Goal: Complete application form: Complete application form

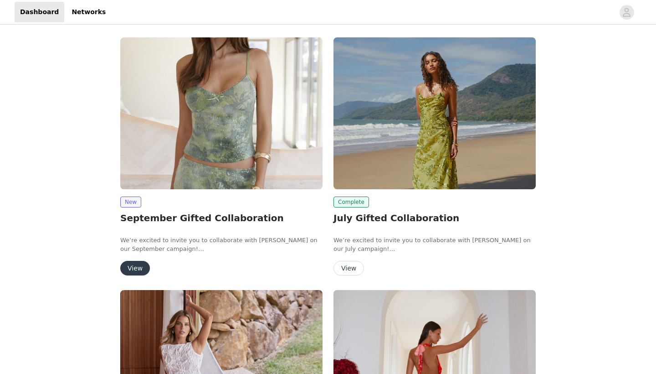
click at [130, 267] on button "View" at bounding box center [135, 268] width 30 height 15
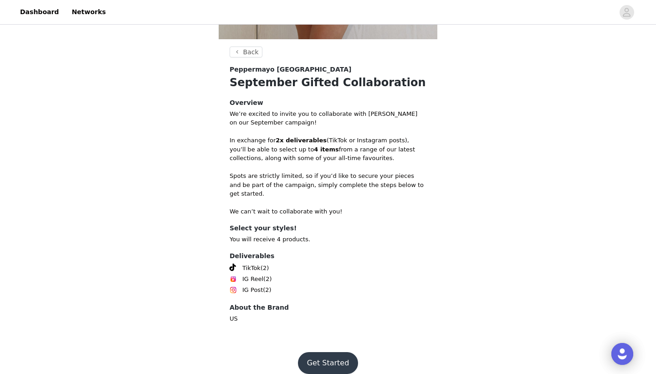
scroll to position [314, 0]
click at [340, 356] on button "Get Started" at bounding box center [328, 364] width 61 height 22
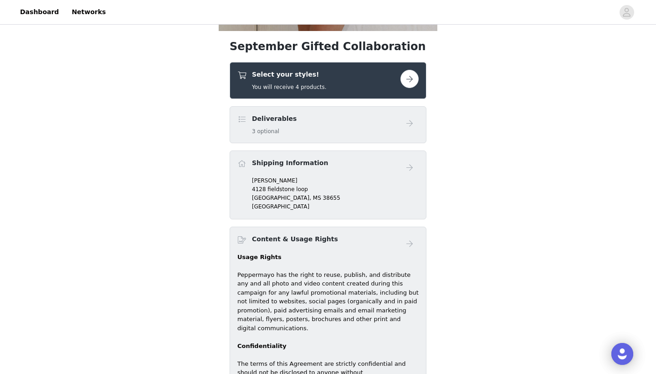
scroll to position [263, 0]
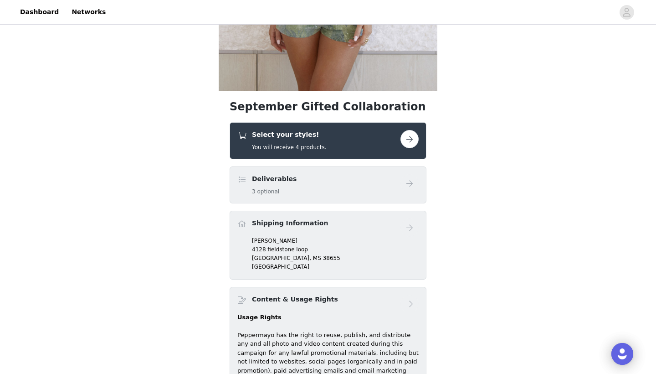
click at [412, 137] on button "button" at bounding box center [410, 139] width 18 height 18
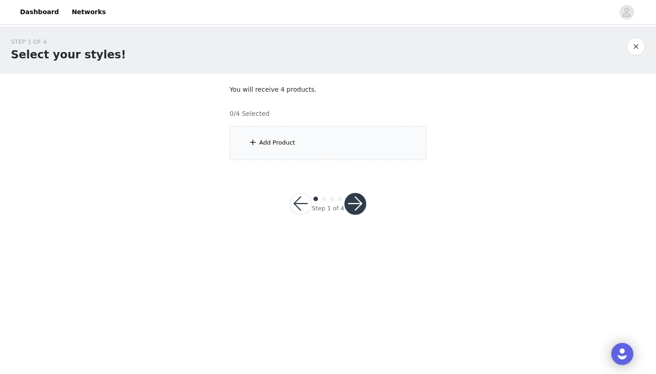
click at [288, 145] on div "Add Product" at bounding box center [277, 142] width 36 height 9
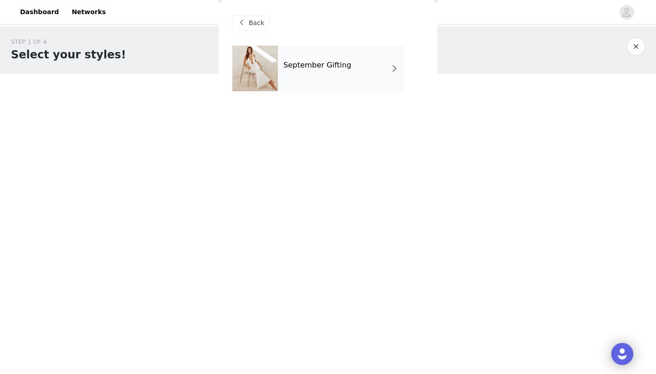
click at [331, 65] on h4 "September Gifting" at bounding box center [317, 65] width 68 height 8
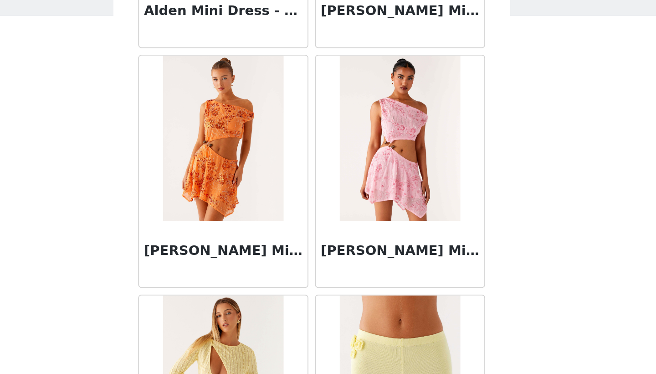
scroll to position [1021, 0]
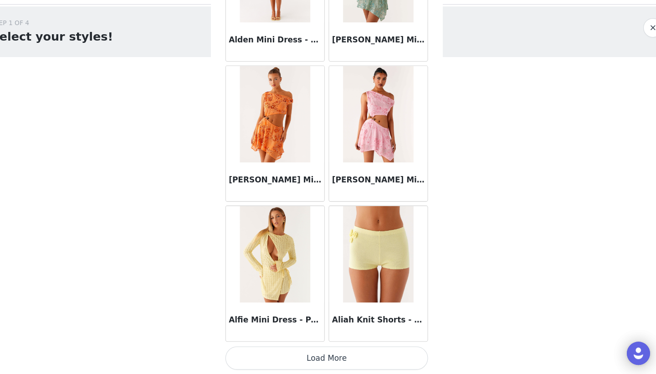
click at [309, 347] on button "Load More" at bounding box center [327, 358] width 191 height 22
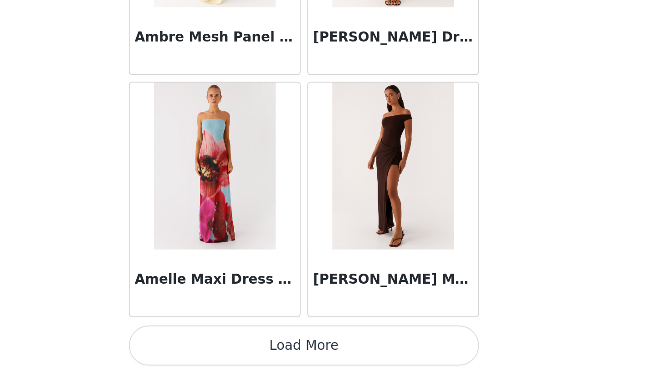
scroll to position [0, 0]
click at [232, 347] on button "Load More" at bounding box center [327, 358] width 191 height 22
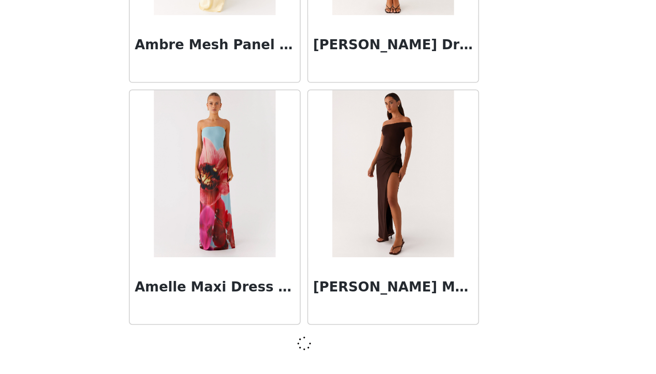
scroll to position [2338, 0]
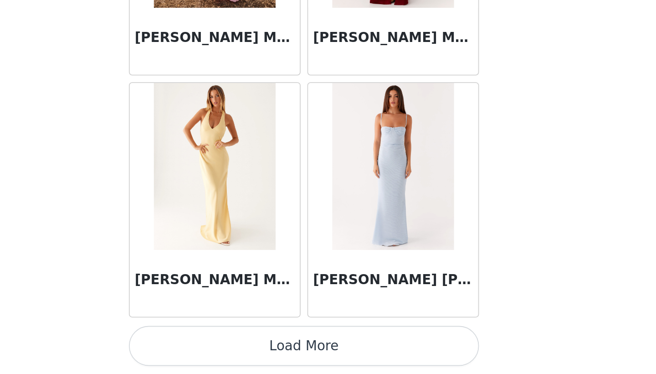
click at [232, 347] on button "Load More" at bounding box center [327, 358] width 191 height 22
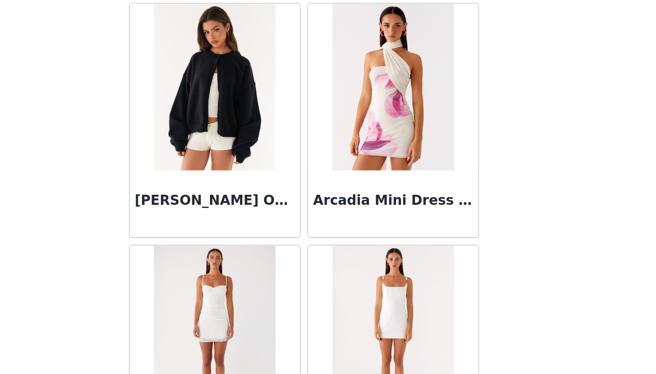
scroll to position [3838, 0]
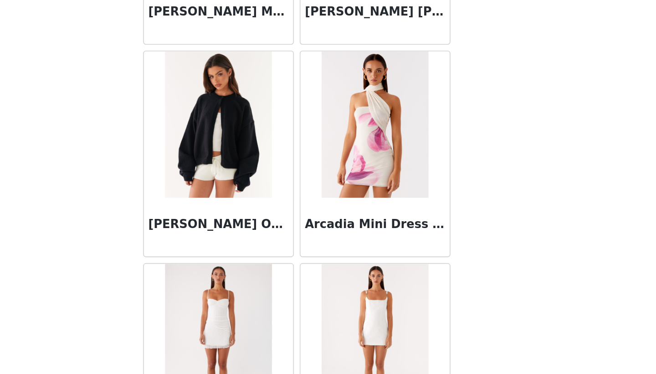
click at [246, 173] on img at bounding box center [279, 218] width 66 height 91
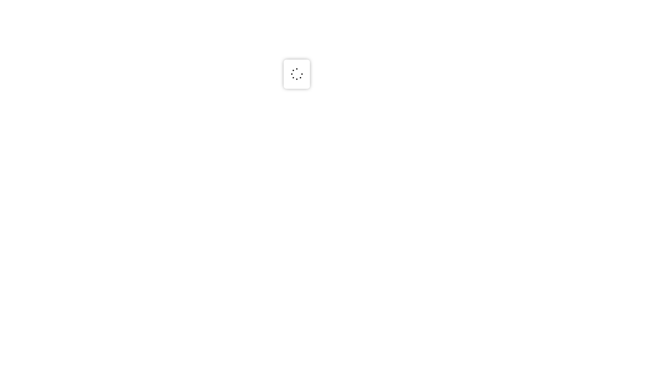
scroll to position [0, 0]
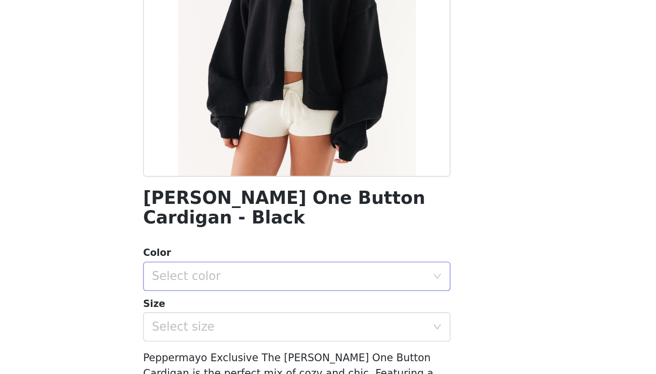
click at [238, 304] on div "Select color" at bounding box center [325, 312] width 175 height 17
click at [232, 313] on li "Black" at bounding box center [327, 320] width 191 height 15
click at [238, 340] on div "Select size" at bounding box center [323, 344] width 170 height 9
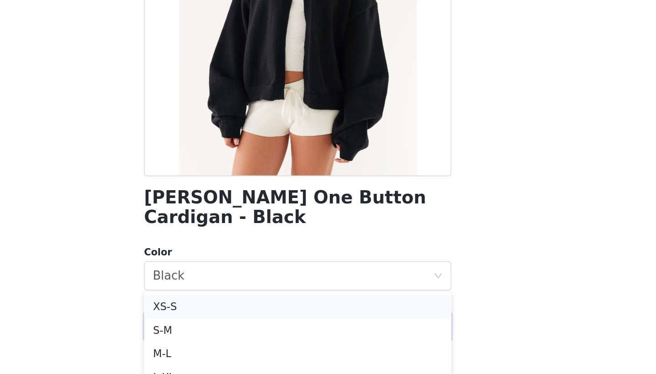
scroll to position [22, 0]
click at [232, 336] on li "S-M" at bounding box center [327, 343] width 191 height 15
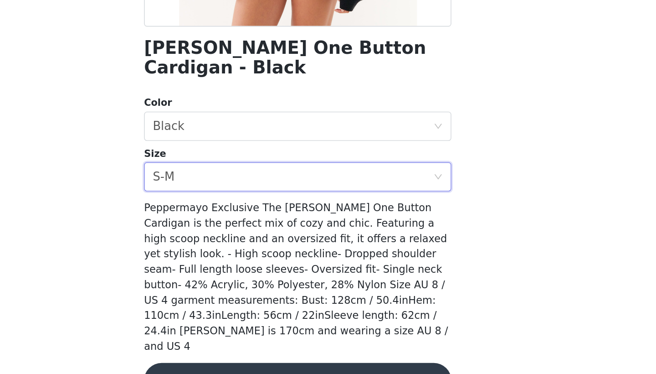
scroll to position [94, 0]
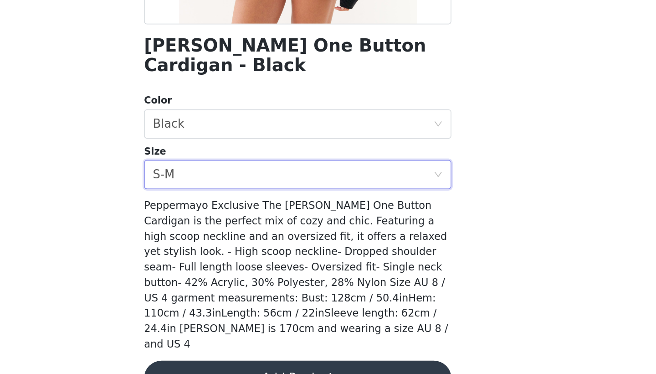
click at [232, 365] on button "Add Product" at bounding box center [327, 376] width 191 height 22
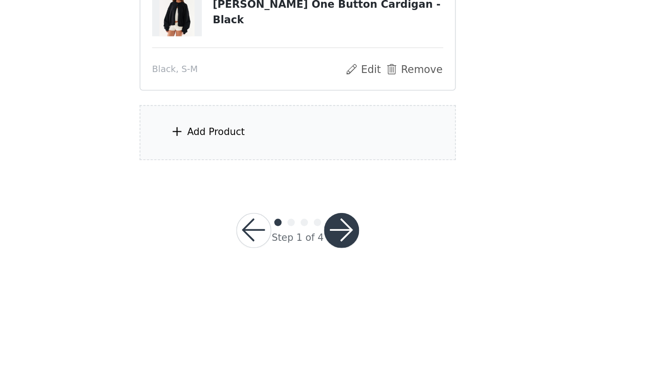
click at [230, 206] on div "Add Product" at bounding box center [328, 223] width 197 height 34
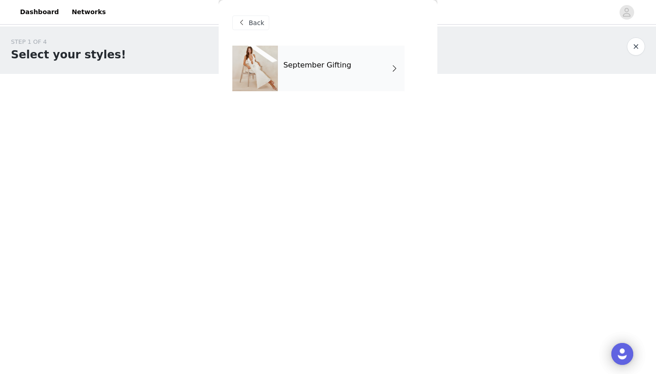
click at [332, 80] on div "September Gifting" at bounding box center [341, 69] width 127 height 46
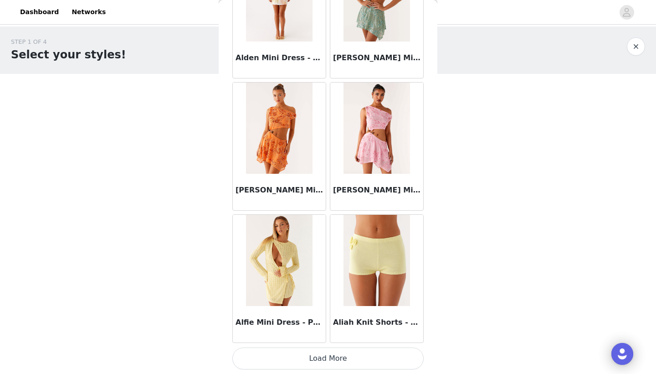
scroll to position [0, 0]
click at [325, 362] on button "Load More" at bounding box center [327, 358] width 191 height 22
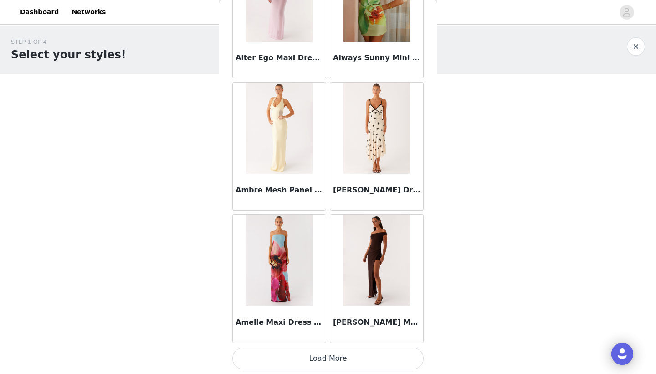
click at [316, 359] on button "Load More" at bounding box center [327, 358] width 191 height 22
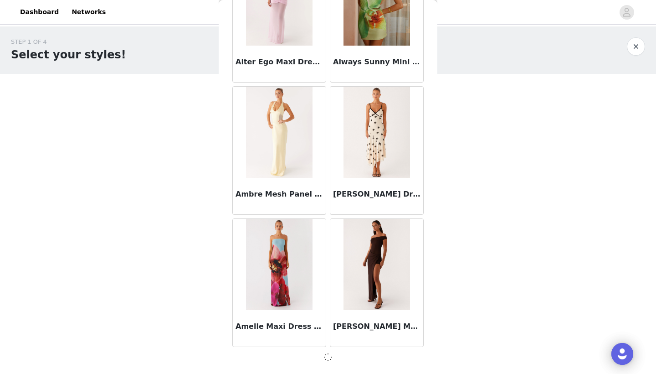
scroll to position [2338, 0]
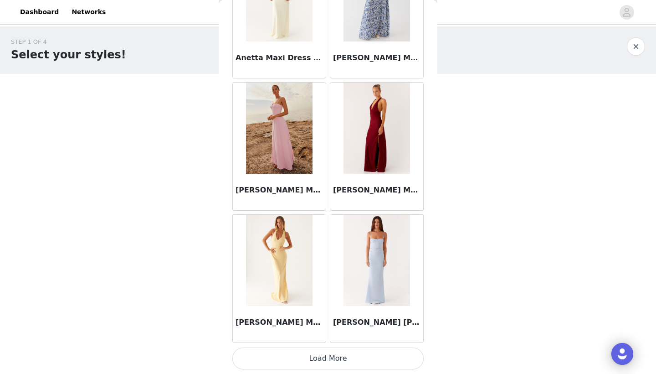
click at [319, 356] on button "Load More" at bounding box center [327, 358] width 191 height 22
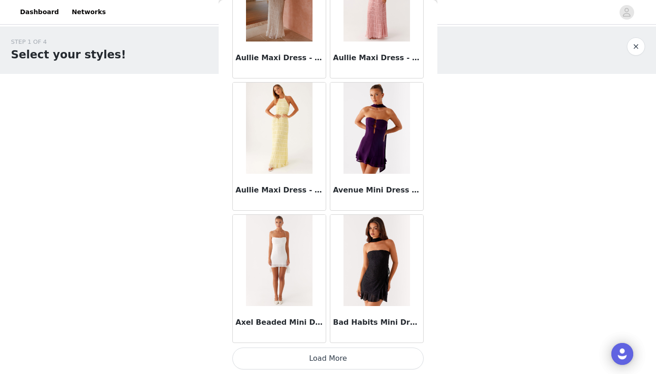
scroll to position [4985, 0]
click at [330, 350] on button "Load More" at bounding box center [327, 358] width 191 height 22
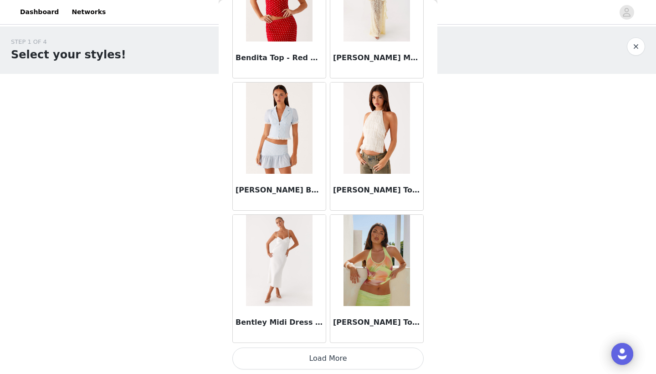
scroll to position [6307, 0]
click at [324, 365] on button "Load More" at bounding box center [327, 358] width 191 height 22
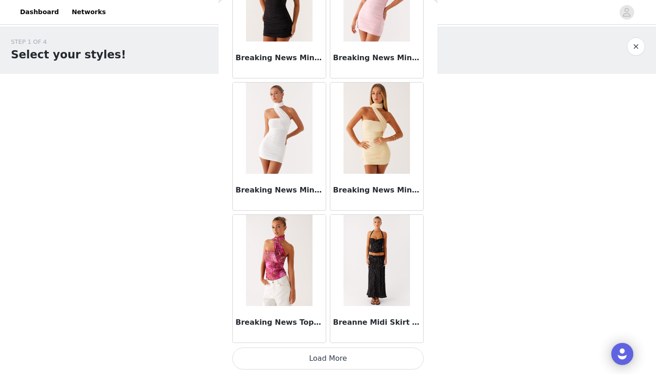
click at [325, 356] on button "Load More" at bounding box center [327, 358] width 191 height 22
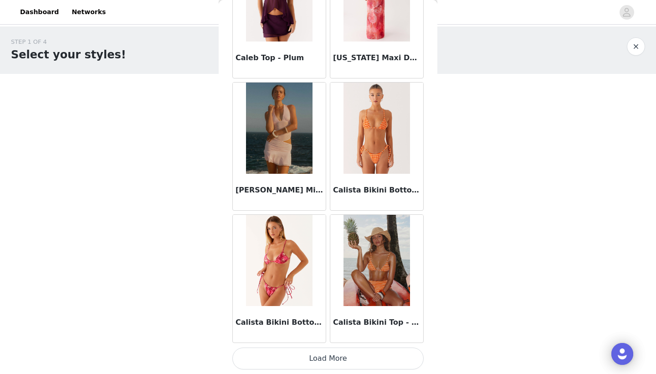
click at [325, 356] on button "Load More" at bounding box center [327, 358] width 191 height 22
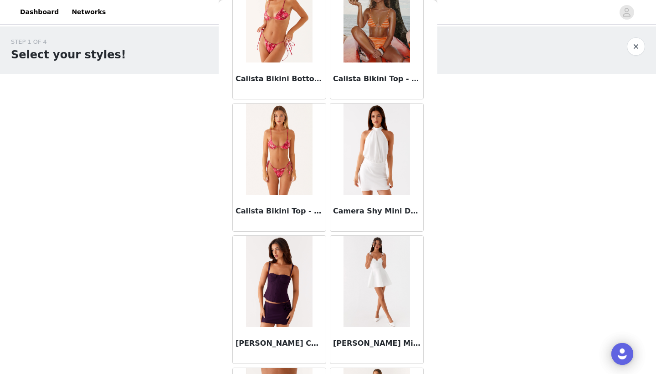
scroll to position [9459, 0]
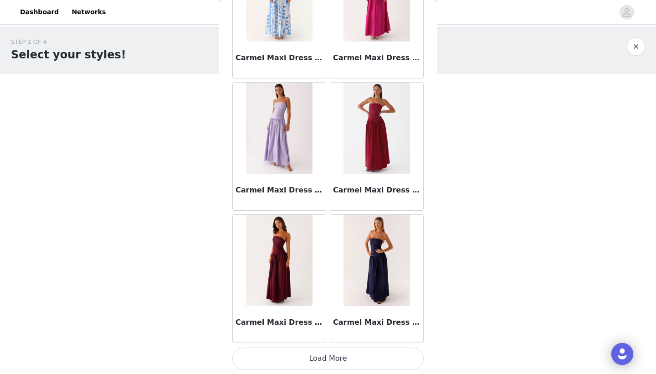
click at [324, 362] on button "Load More" at bounding box center [327, 358] width 191 height 22
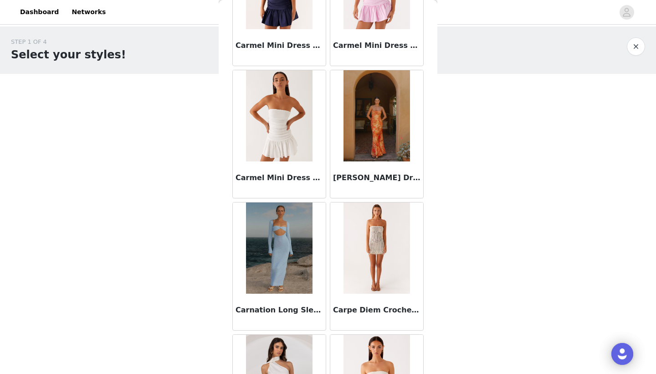
scroll to position [11014, 0]
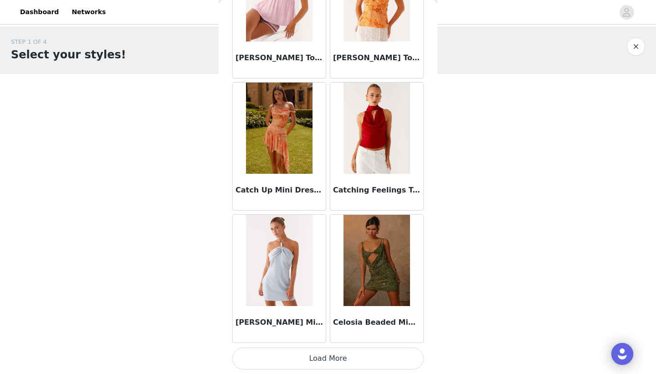
click at [321, 359] on button "Load More" at bounding box center [327, 358] width 191 height 22
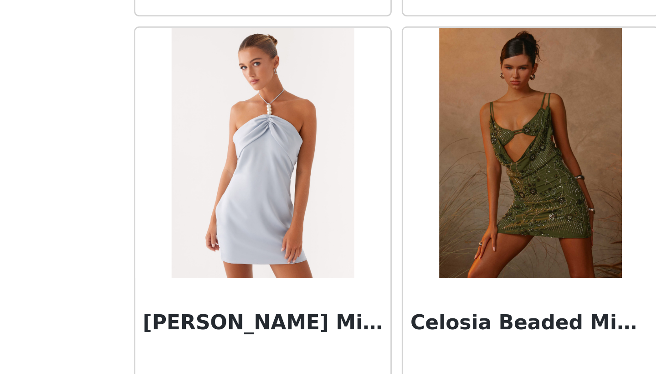
scroll to position [11629, 0]
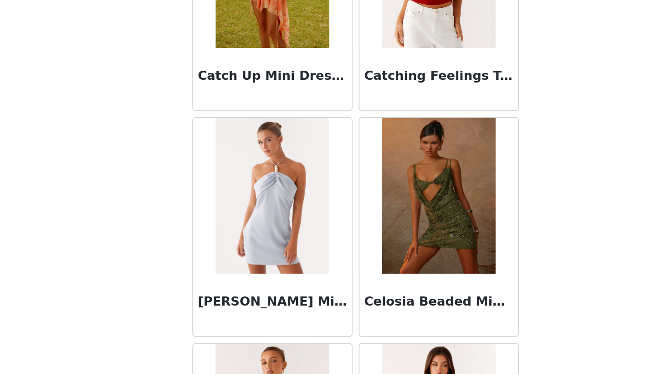
click at [246, 179] on img at bounding box center [279, 224] width 66 height 91
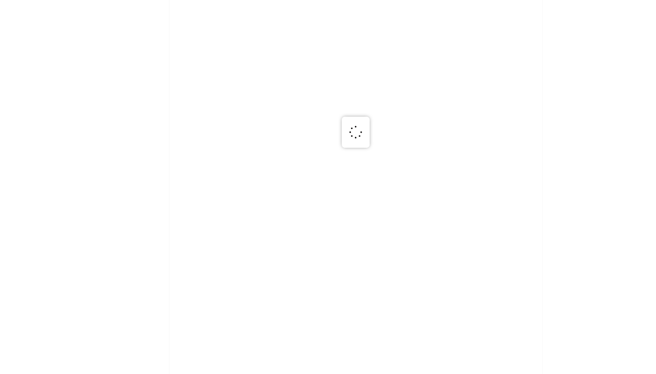
scroll to position [0, 0]
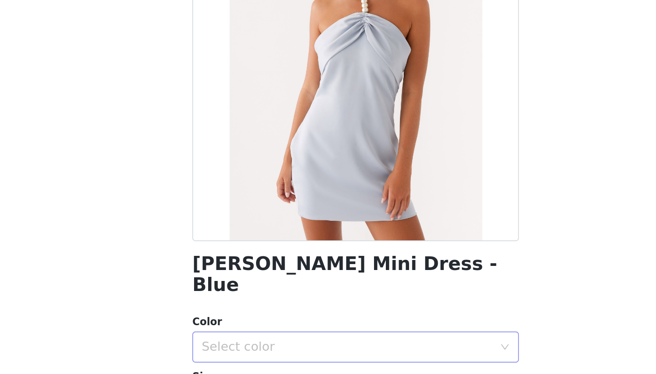
click at [238, 308] on div "Select color" at bounding box center [323, 312] width 170 height 9
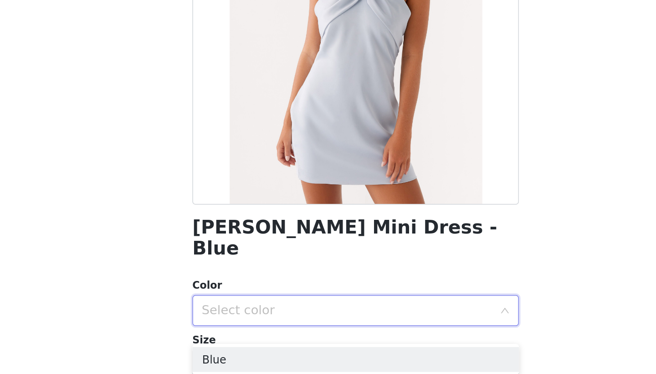
scroll to position [32, 0]
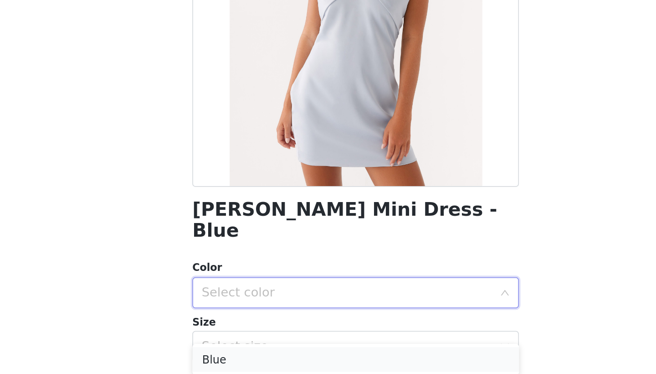
click at [232, 313] on li "Blue" at bounding box center [327, 320] width 191 height 15
click at [238, 308] on div "Select size" at bounding box center [323, 312] width 170 height 9
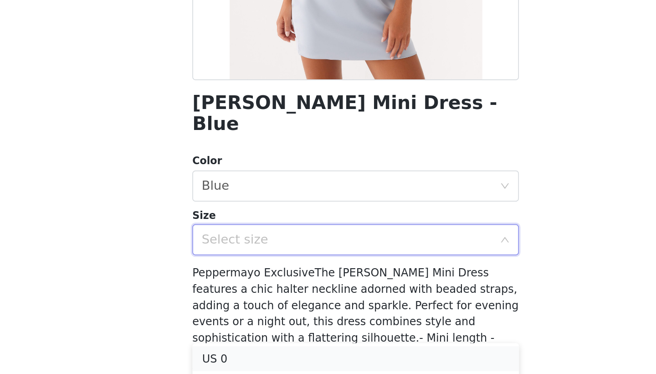
scroll to position [20, 0]
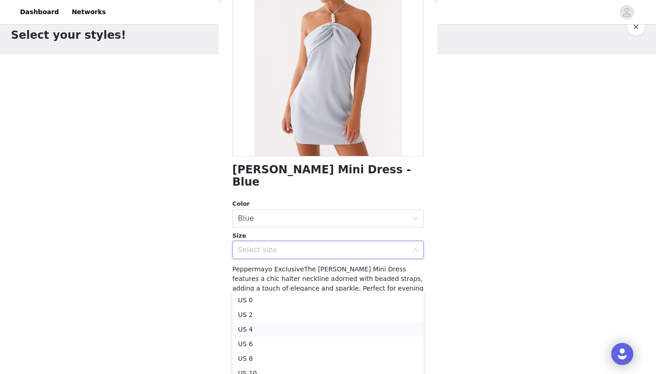
click at [249, 326] on li "US 4" at bounding box center [327, 329] width 191 height 15
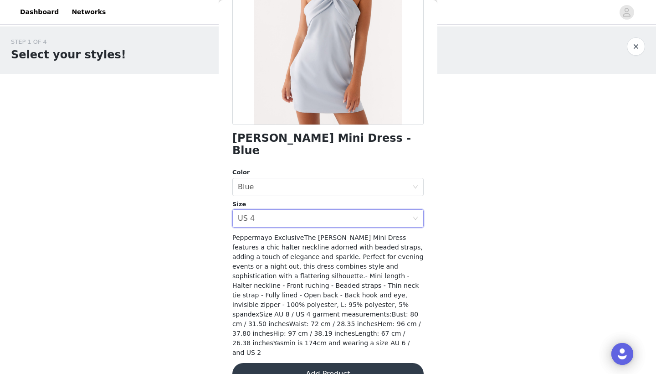
scroll to position [125, 0]
click at [316, 363] on button "Add Product" at bounding box center [327, 374] width 191 height 22
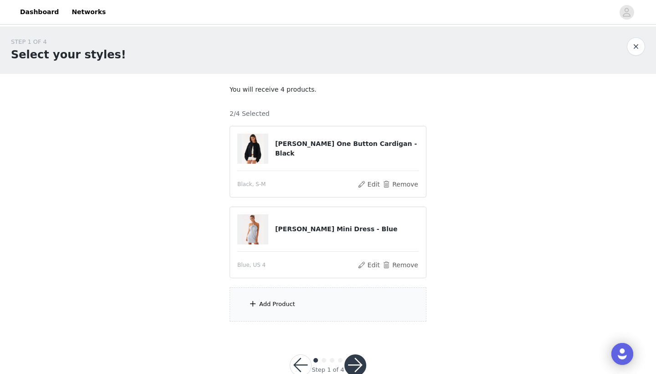
click at [296, 301] on div "Add Product" at bounding box center [328, 304] width 197 height 34
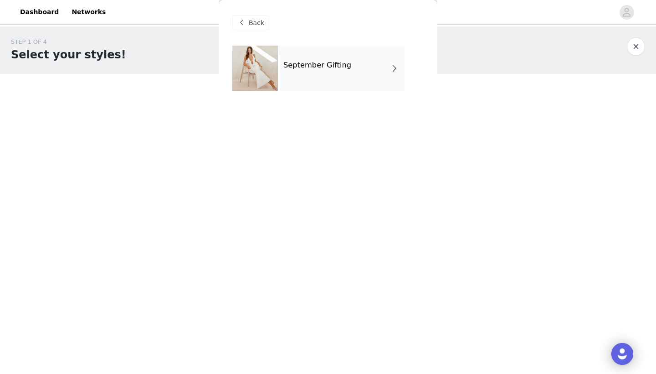
click at [325, 87] on div "September Gifting" at bounding box center [341, 69] width 127 height 46
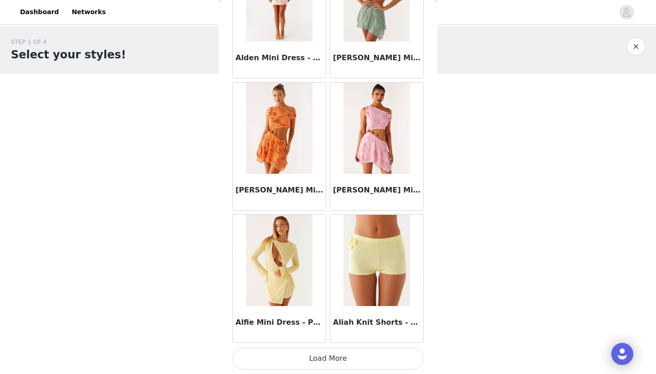
click at [299, 361] on button "Load More" at bounding box center [327, 358] width 191 height 22
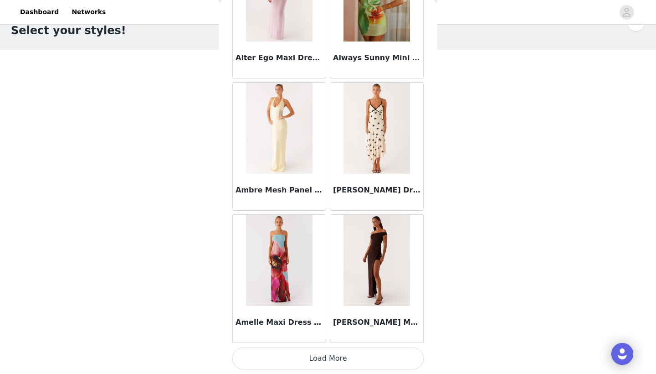
scroll to position [24, 0]
click at [329, 355] on button "Load More" at bounding box center [327, 358] width 191 height 22
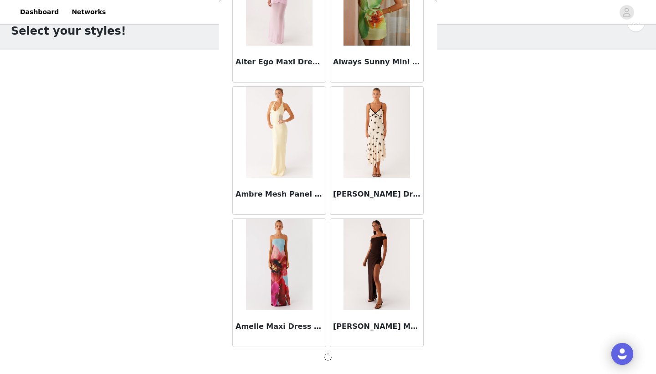
scroll to position [2338, 0]
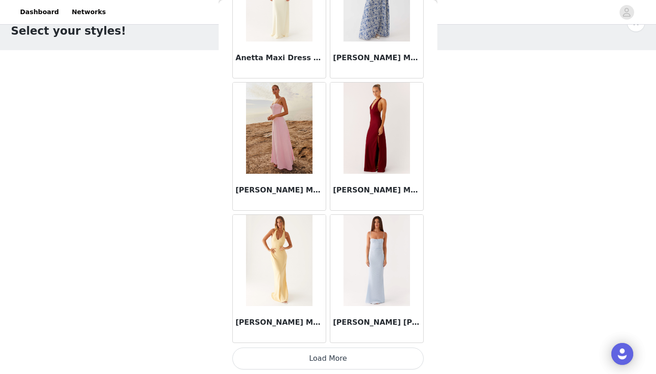
click at [329, 362] on button "Load More" at bounding box center [327, 358] width 191 height 22
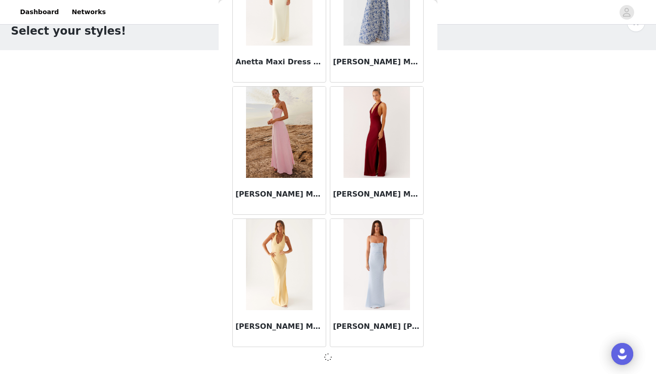
scroll to position [3660, 0]
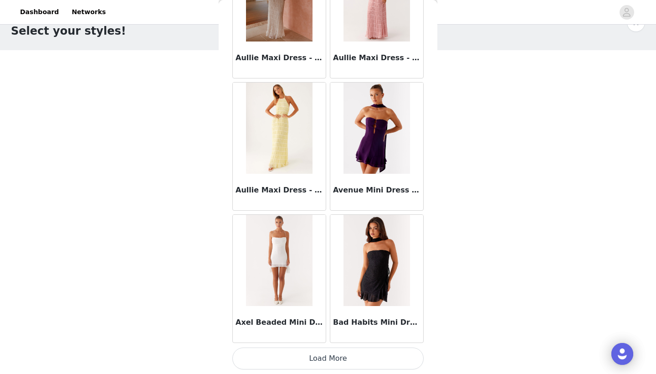
click at [342, 358] on button "Load More" at bounding box center [327, 358] width 191 height 22
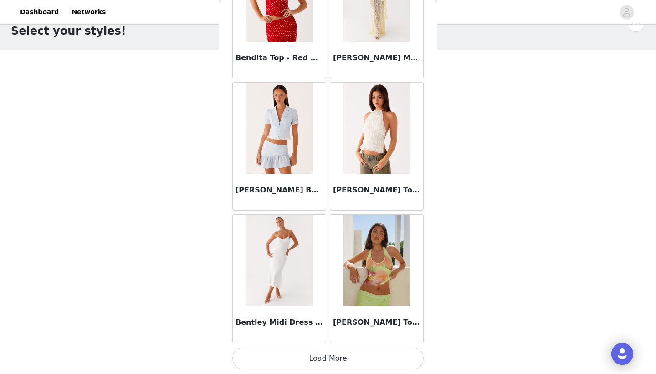
click at [340, 357] on button "Load More" at bounding box center [327, 358] width 191 height 22
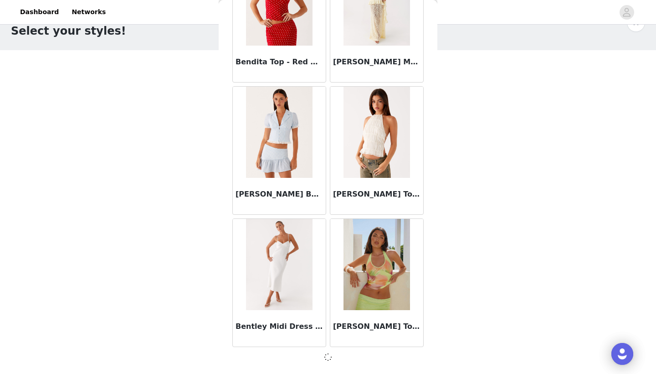
scroll to position [6303, 0]
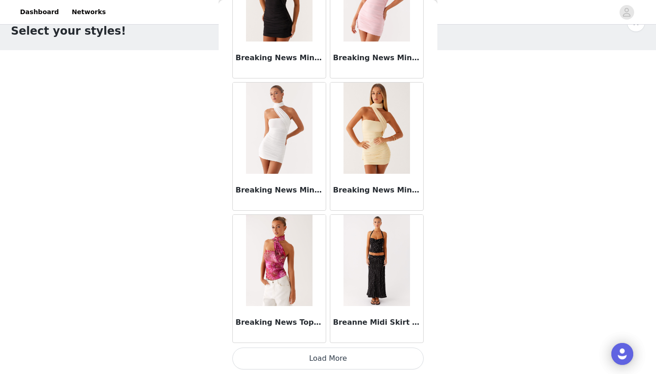
click at [335, 355] on button "Load More" at bounding box center [327, 358] width 191 height 22
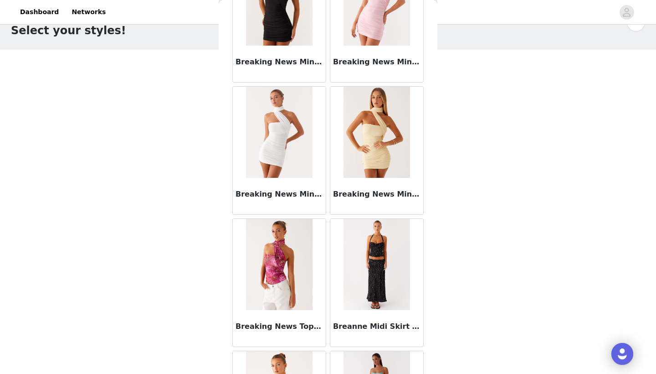
scroll to position [24, 0]
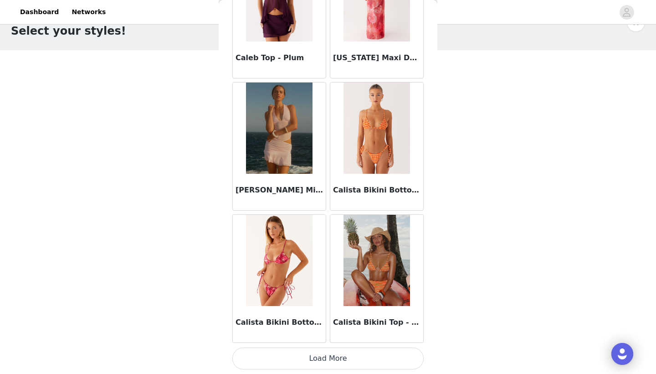
click at [327, 360] on button "Load More" at bounding box center [327, 358] width 191 height 22
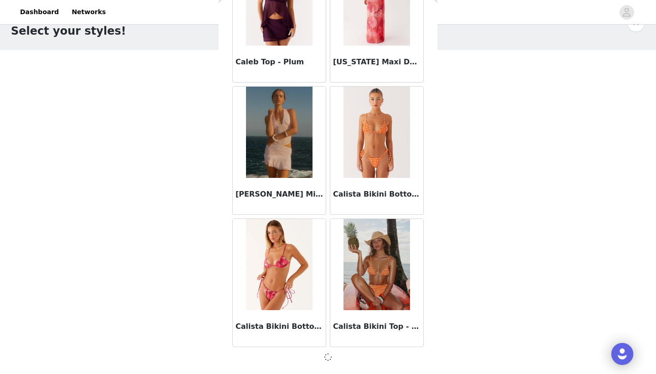
scroll to position [8946, 0]
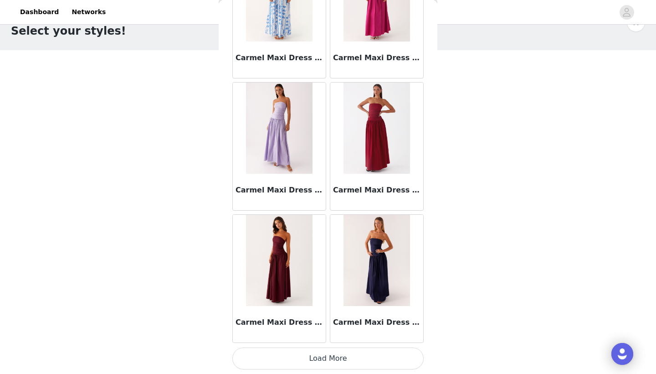
click at [333, 357] on button "Load More" at bounding box center [327, 358] width 191 height 22
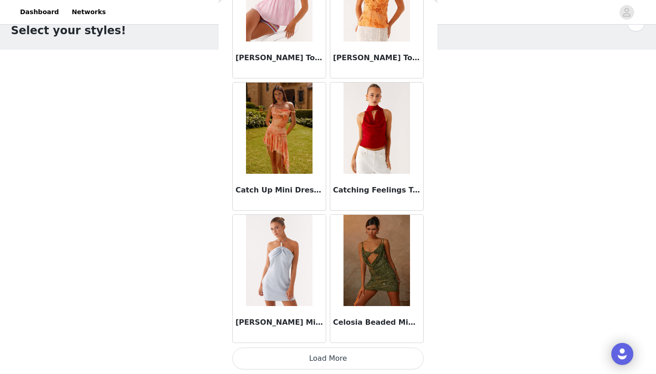
scroll to position [24, 0]
click at [330, 366] on button "Load More" at bounding box center [327, 358] width 191 height 22
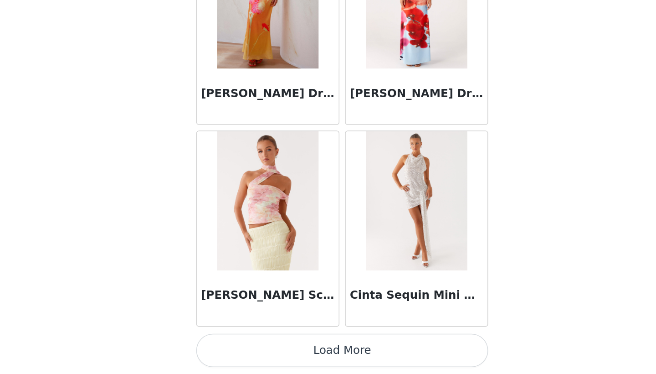
click at [232, 347] on button "Load More" at bounding box center [327, 358] width 191 height 22
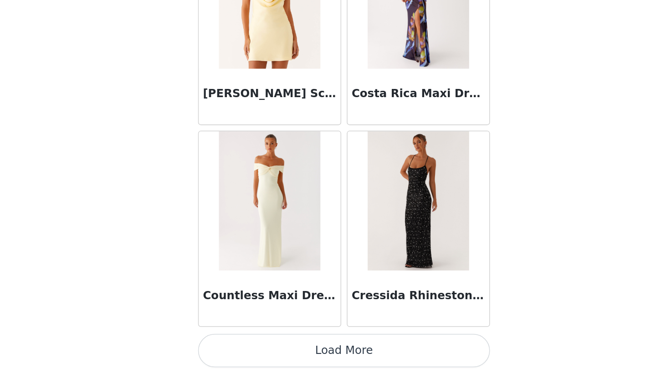
click at [267, 347] on button "Load More" at bounding box center [327, 358] width 191 height 22
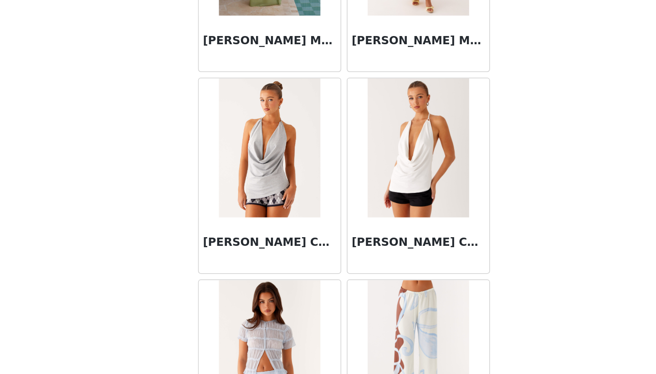
scroll to position [15083, 0]
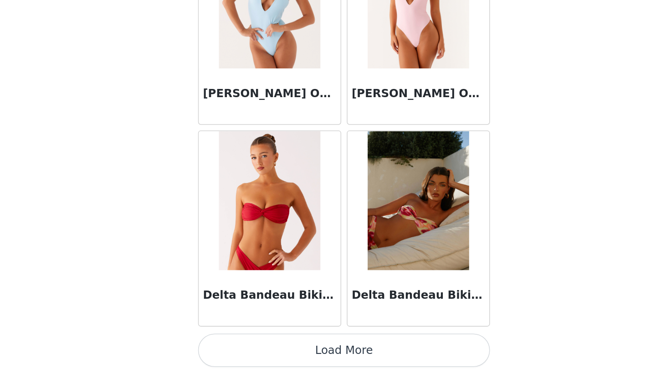
click at [233, 347] on button "Load More" at bounding box center [327, 358] width 191 height 22
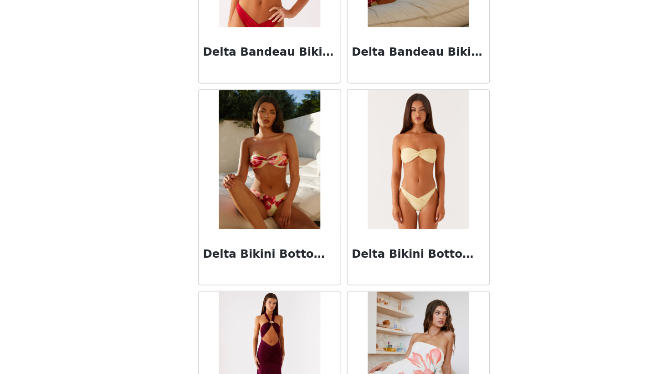
scroll to position [15719, 0]
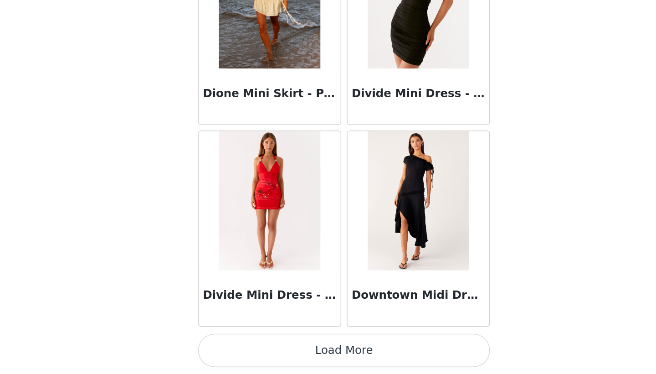
click at [240, 347] on button "Load More" at bounding box center [327, 358] width 191 height 22
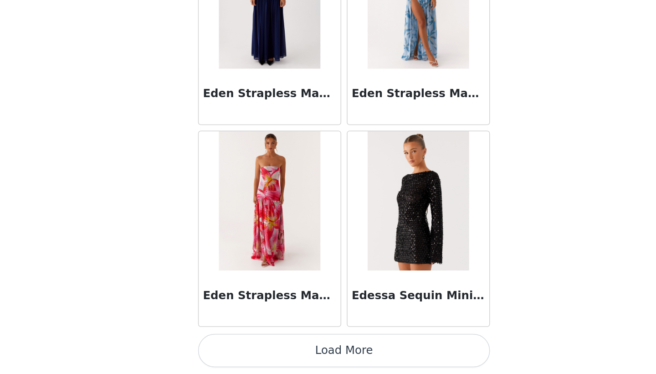
click at [247, 347] on button "Load More" at bounding box center [327, 358] width 191 height 22
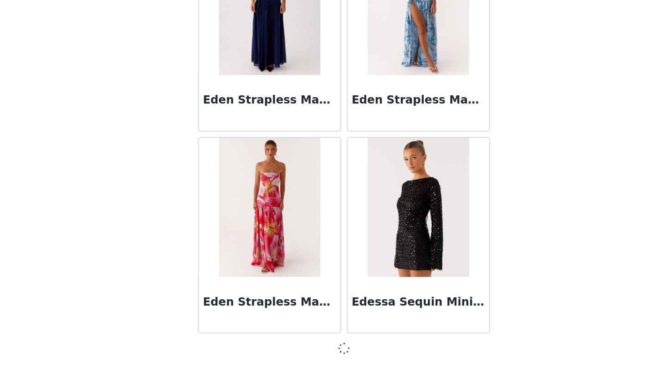
scroll to position [18197, 0]
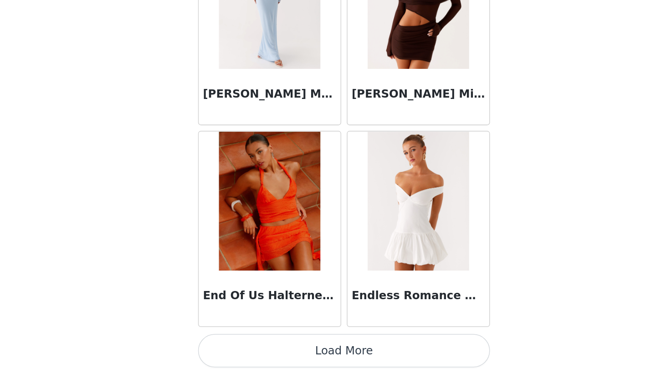
click at [239, 347] on button "Load More" at bounding box center [327, 358] width 191 height 22
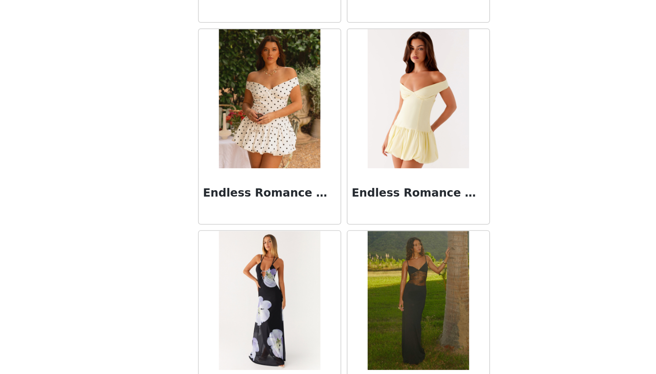
scroll to position [19825, 0]
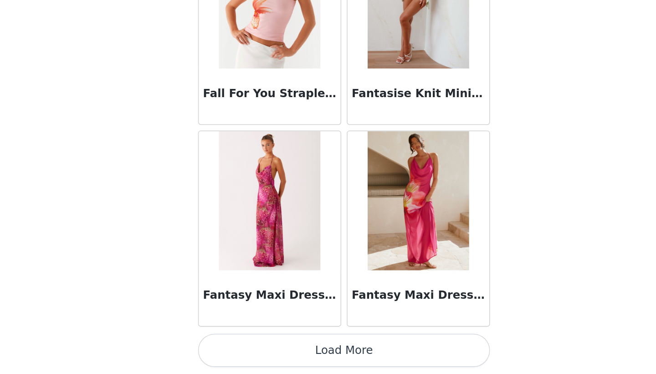
click at [237, 347] on button "Load More" at bounding box center [327, 358] width 191 height 22
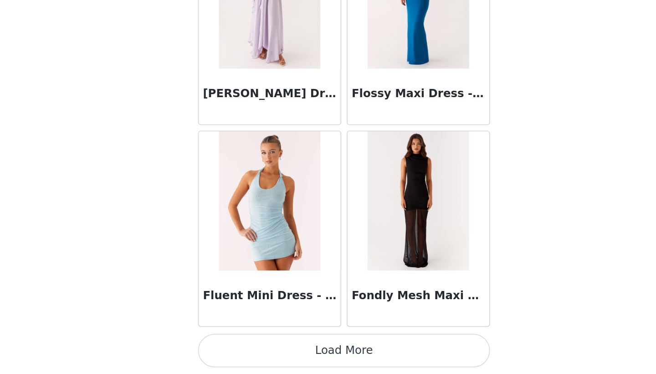
scroll to position [24, 0]
click at [246, 347] on button "Load More" at bounding box center [327, 358] width 191 height 22
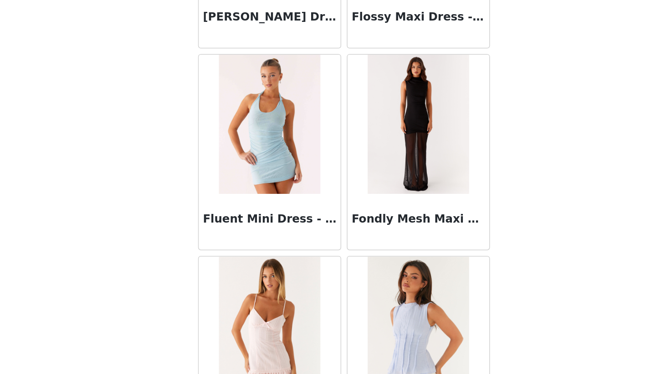
scroll to position [22237, 0]
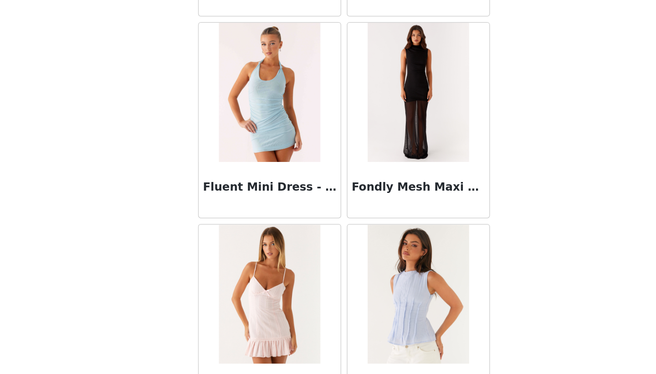
click at [344, 144] on img at bounding box center [377, 189] width 66 height 91
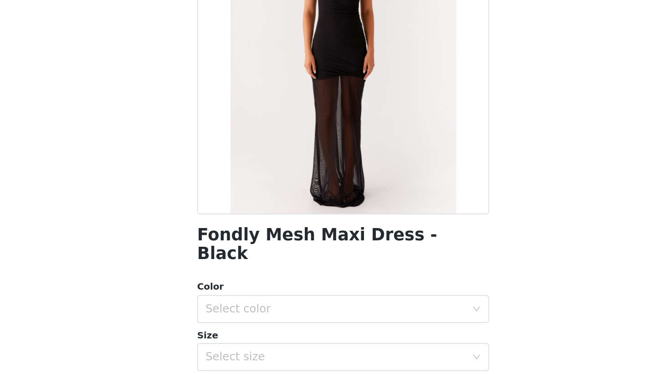
scroll to position [71, 0]
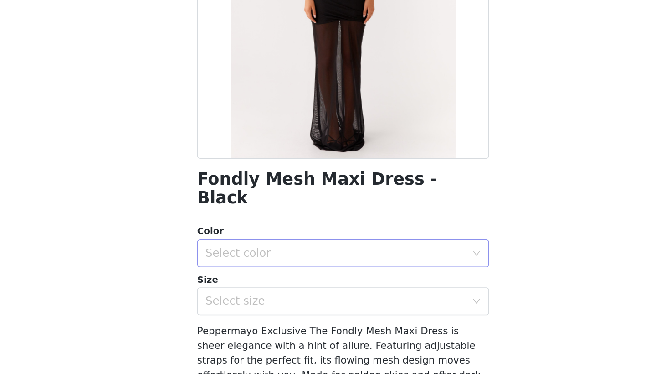
click at [238, 237] on div "Select color" at bounding box center [323, 241] width 170 height 9
click at [232, 242] on li "Black" at bounding box center [327, 249] width 191 height 15
click at [238, 269] on div "Select size" at bounding box center [323, 273] width 170 height 9
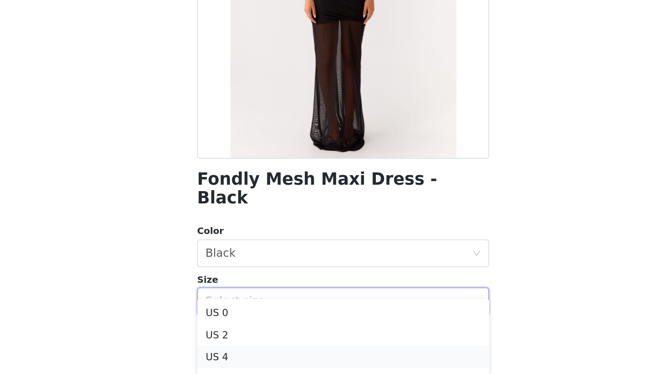
click at [232, 303] on li "US 4" at bounding box center [327, 310] width 191 height 15
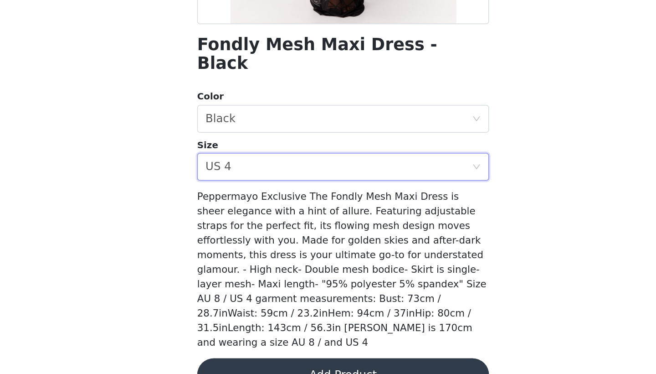
scroll to position [24, 0]
click at [232, 363] on button "Add Product" at bounding box center [327, 374] width 191 height 22
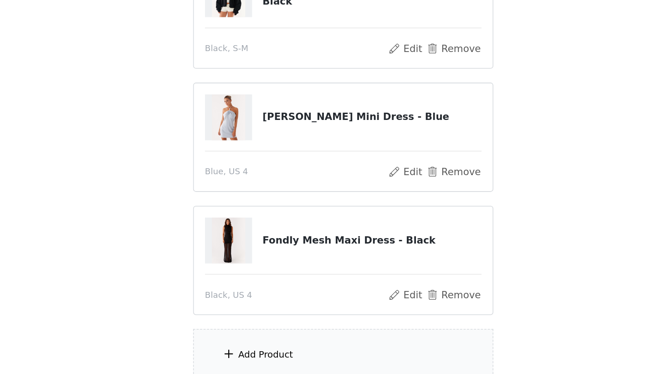
click at [230, 344] on div "Add Product" at bounding box center [328, 361] width 197 height 34
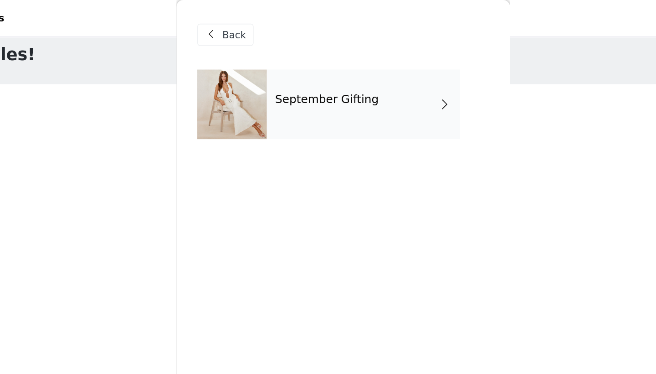
scroll to position [0, 0]
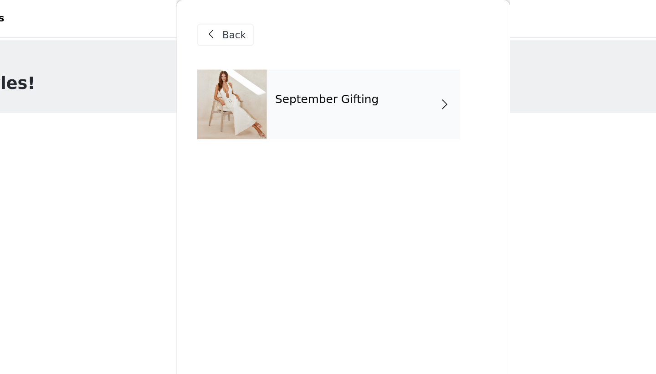
click at [278, 74] on div "September Gifting" at bounding box center [341, 69] width 127 height 46
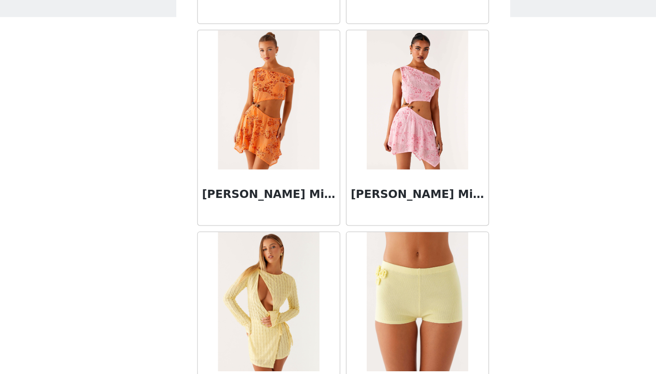
scroll to position [93, 0]
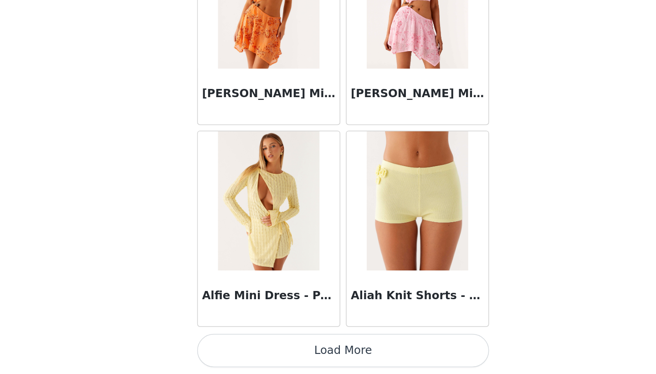
click at [232, 347] on button "Load More" at bounding box center [327, 358] width 191 height 22
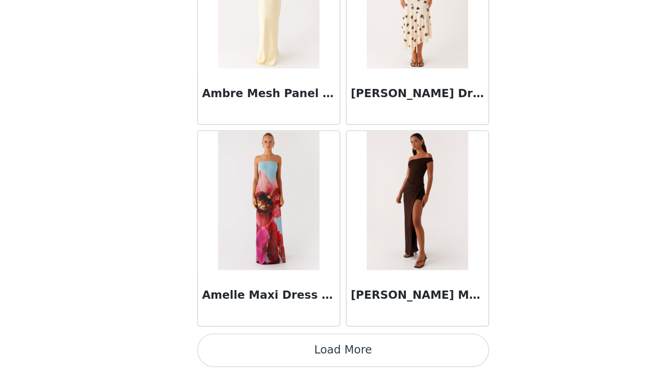
click at [232, 347] on button "Load More" at bounding box center [327, 358] width 191 height 22
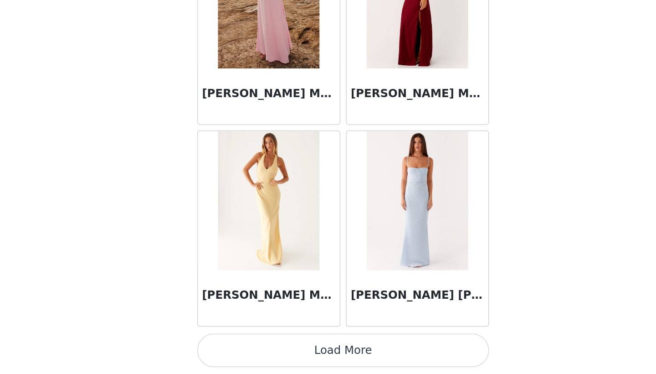
click at [232, 347] on button "Load More" at bounding box center [327, 358] width 191 height 22
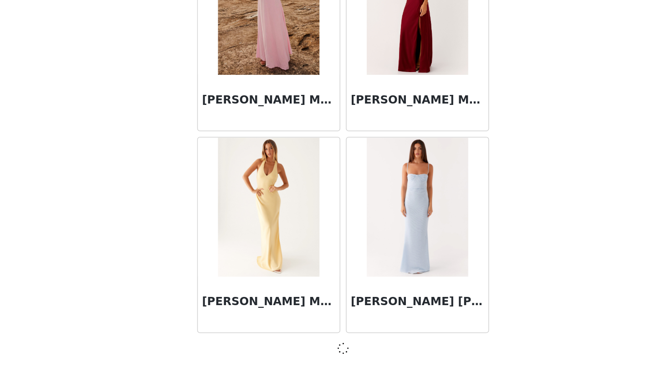
scroll to position [3660, 0]
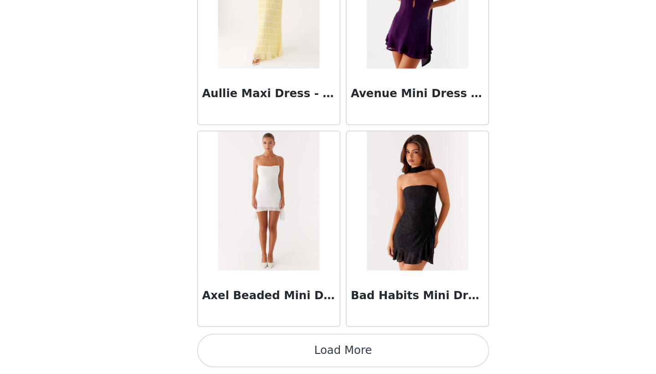
click at [232, 347] on button "Load More" at bounding box center [327, 358] width 191 height 22
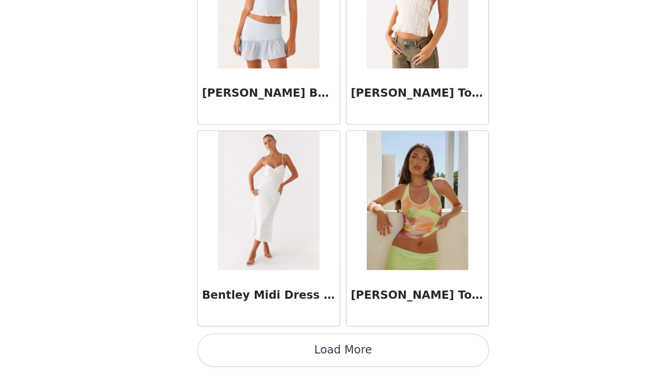
click at [232, 347] on button "Load More" at bounding box center [327, 358] width 191 height 22
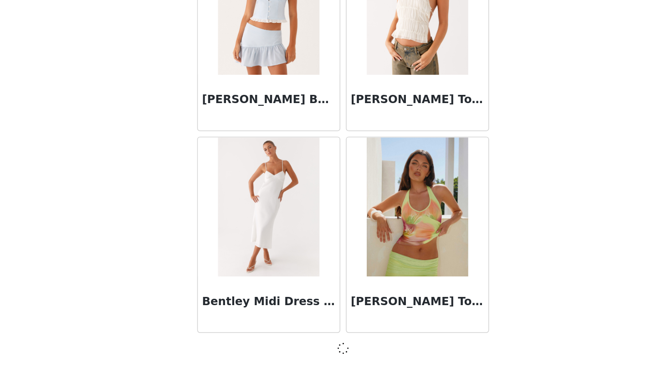
scroll to position [6303, 0]
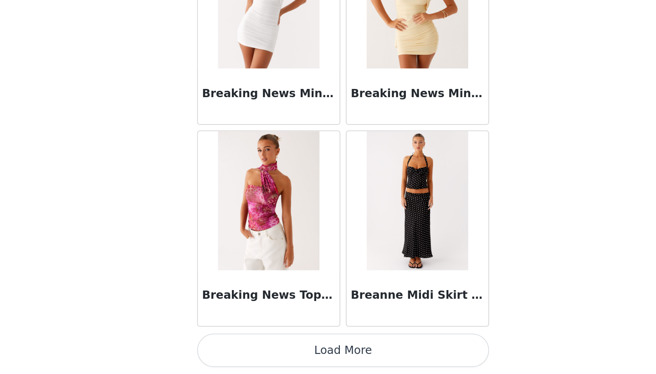
click at [232, 347] on button "Load More" at bounding box center [327, 358] width 191 height 22
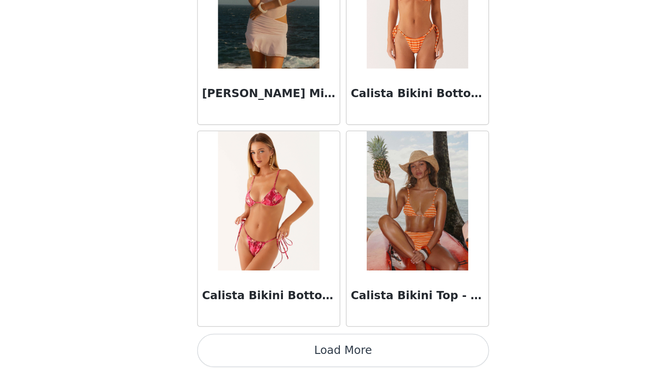
click at [232, 347] on button "Load More" at bounding box center [327, 358] width 191 height 22
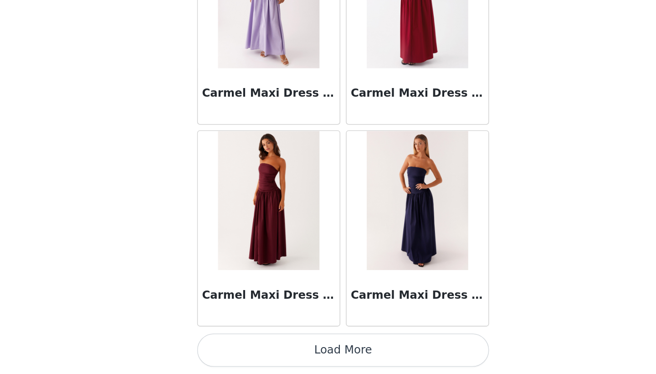
click at [232, 347] on button "Load More" at bounding box center [327, 358] width 191 height 22
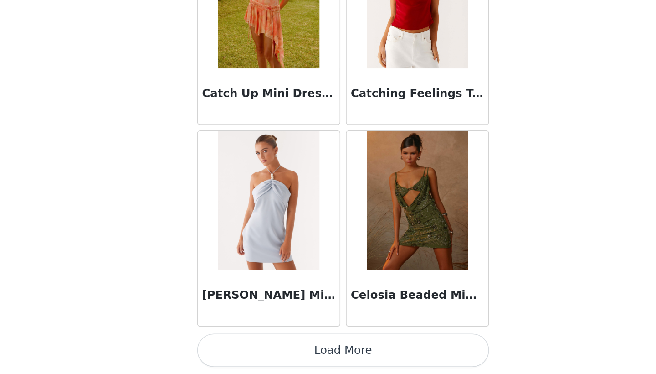
click at [232, 347] on button "Load More" at bounding box center [327, 358] width 191 height 22
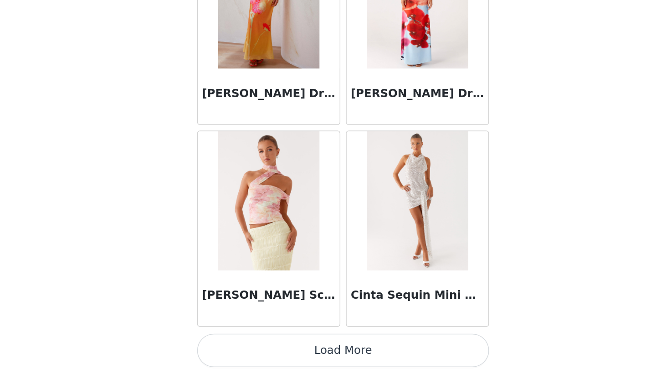
scroll to position [12915, 0]
click at [232, 347] on button "Load More" at bounding box center [327, 358] width 191 height 22
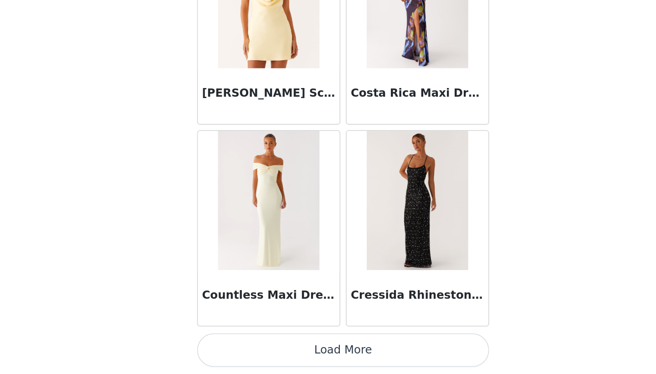
click at [232, 347] on button "Load More" at bounding box center [327, 358] width 191 height 22
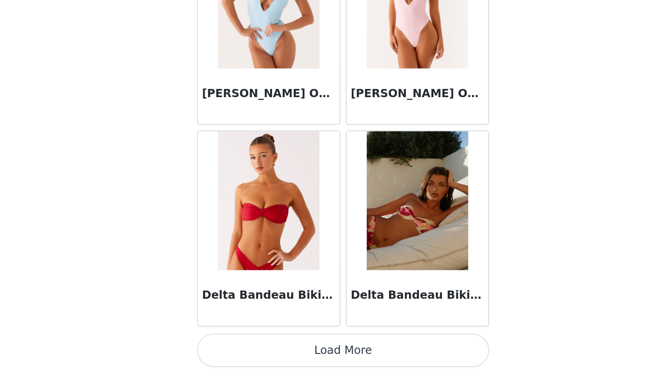
click at [232, 347] on button "Load More" at bounding box center [327, 358] width 191 height 22
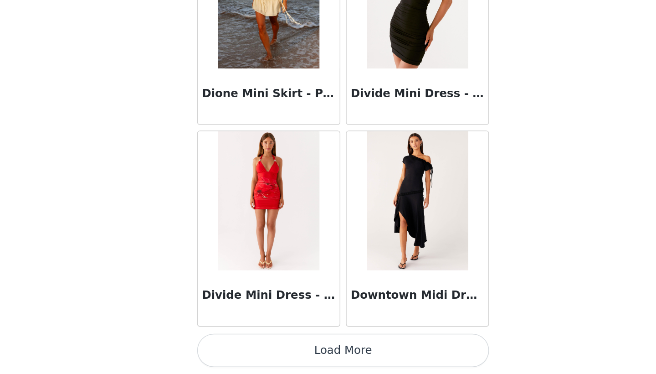
click at [232, 347] on button "Load More" at bounding box center [327, 358] width 191 height 22
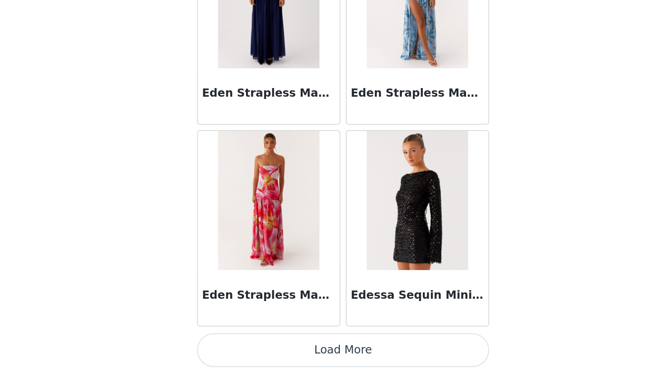
click at [232, 347] on button "Load More" at bounding box center [327, 358] width 191 height 22
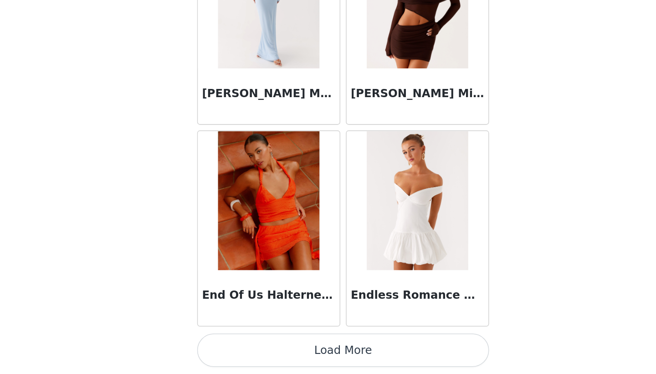
click at [232, 347] on button "Load More" at bounding box center [327, 358] width 191 height 22
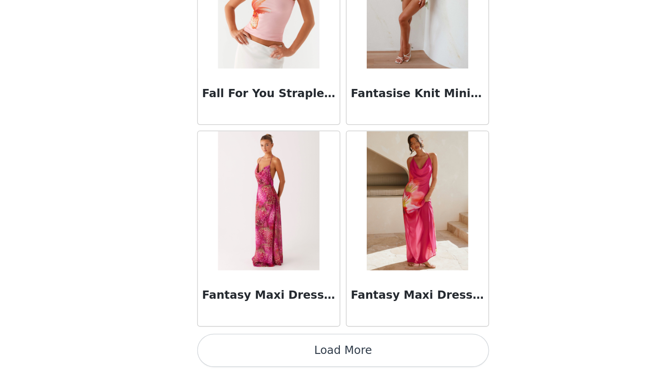
click at [232, 347] on button "Load More" at bounding box center [327, 358] width 191 height 22
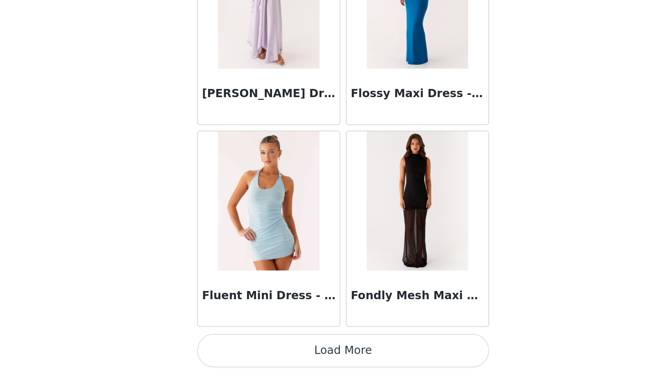
click at [232, 347] on button "Load More" at bounding box center [327, 358] width 191 height 22
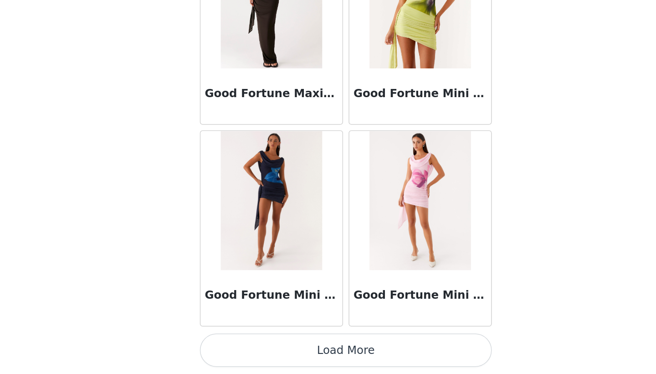
scroll to position [104, 0]
click at [232, 347] on button "Load More" at bounding box center [327, 358] width 191 height 22
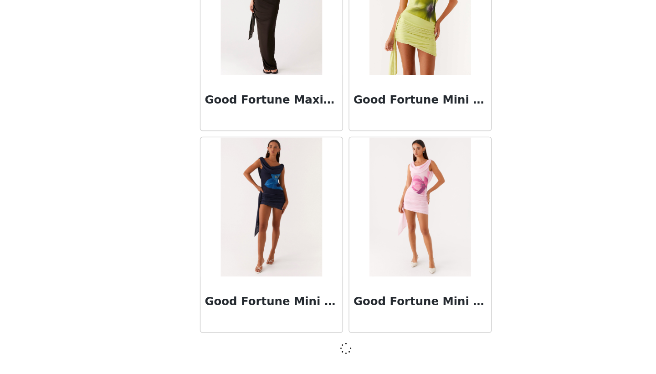
scroll to position [23483, 0]
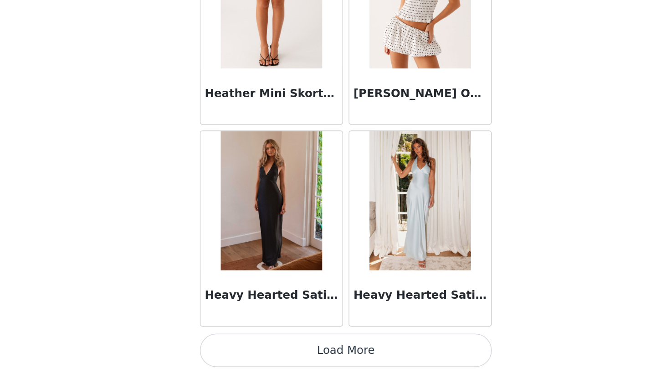
click at [232, 347] on button "Load More" at bounding box center [327, 358] width 191 height 22
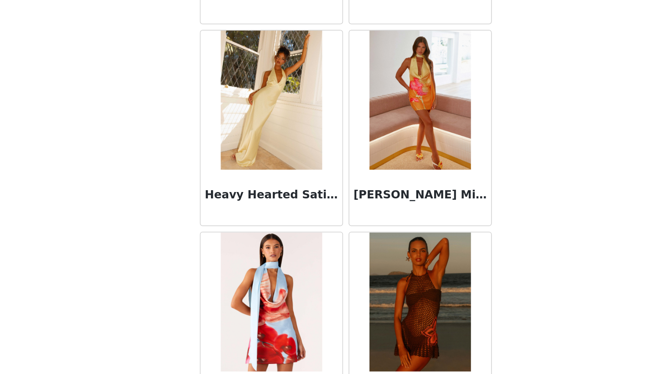
scroll to position [25115, 0]
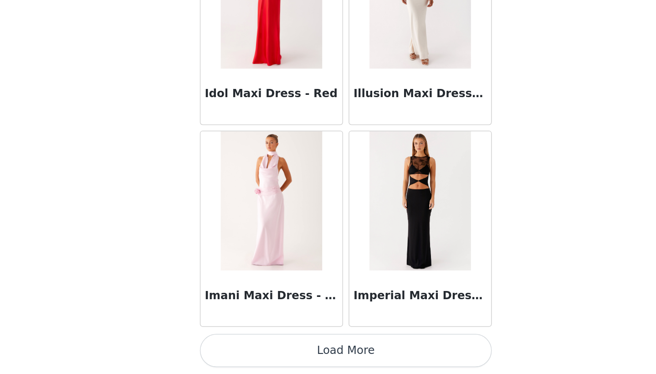
click at [232, 347] on button "Load More" at bounding box center [327, 358] width 191 height 22
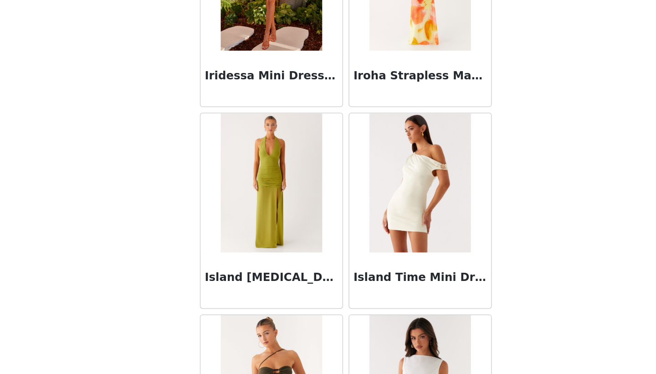
scroll to position [27083, 0]
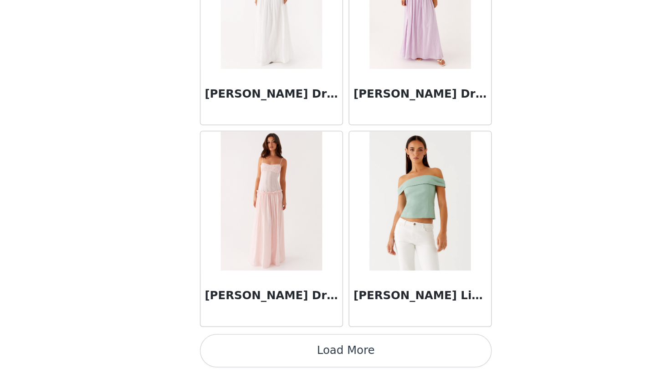
click at [232, 347] on button "Load More" at bounding box center [327, 358] width 191 height 22
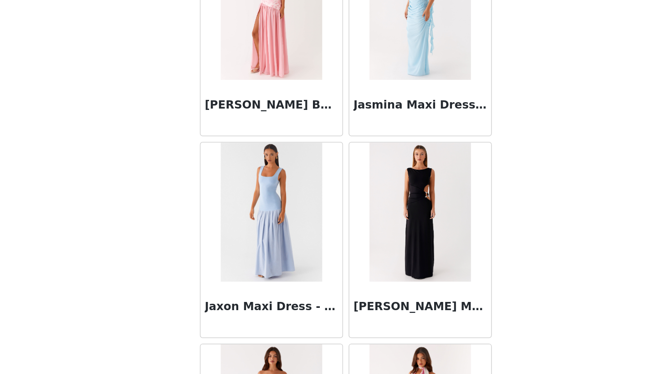
scroll to position [27780, 0]
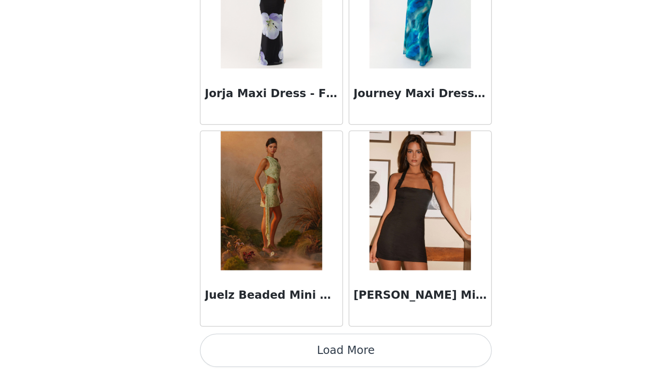
click at [232, 347] on button "Load More" at bounding box center [327, 358] width 191 height 22
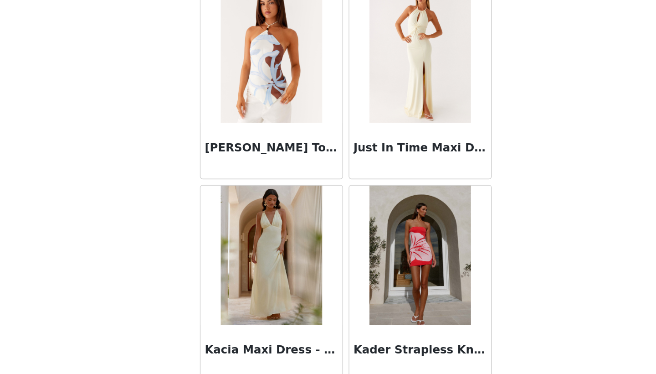
scroll to position [29135, 0]
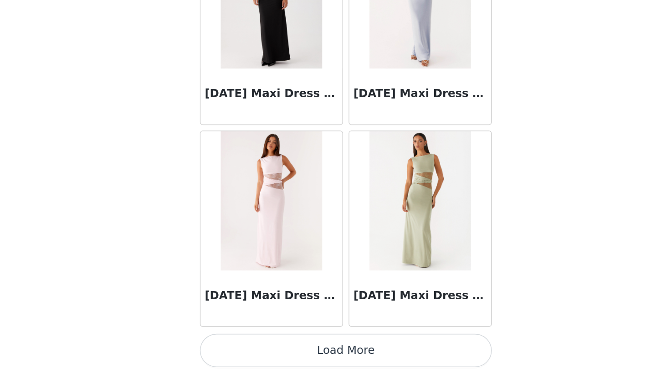
click at [233, 347] on button "Load More" at bounding box center [327, 358] width 191 height 22
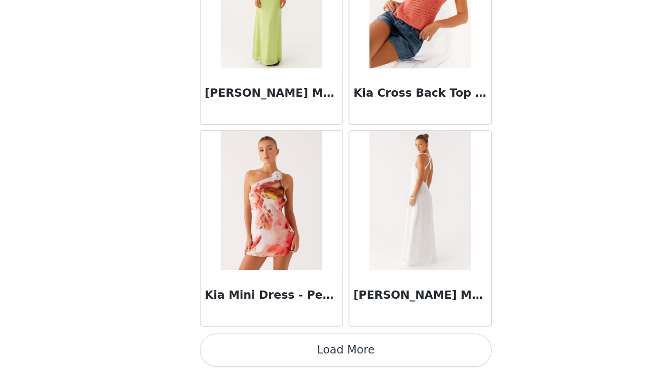
scroll to position [104, 0]
click at [232, 347] on button "Load More" at bounding box center [327, 358] width 191 height 22
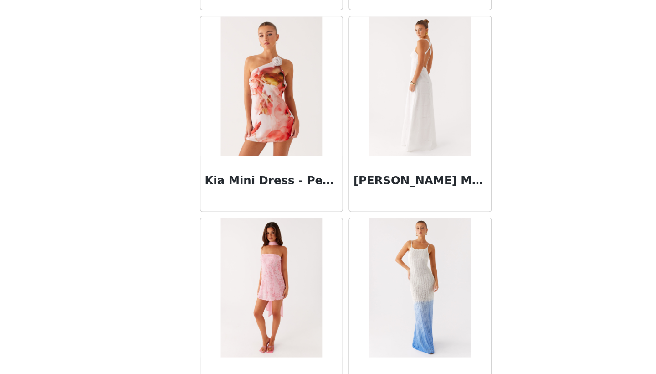
scroll to position [31550, 0]
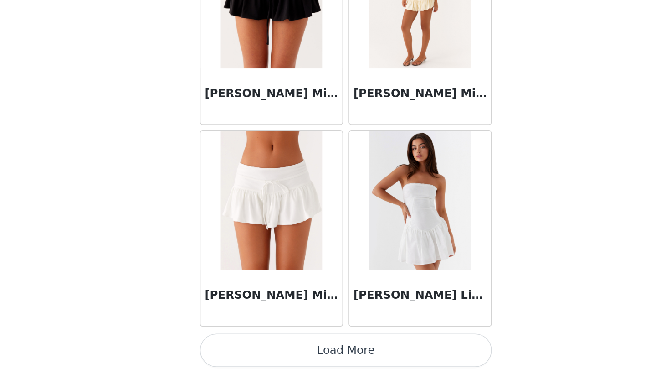
click at [234, 347] on button "Load More" at bounding box center [327, 358] width 191 height 22
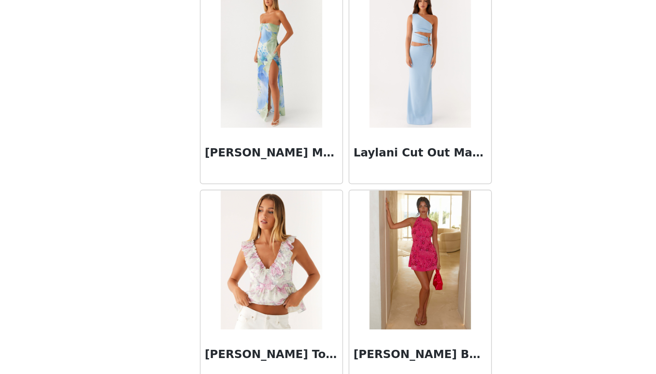
scroll to position [33069, 0]
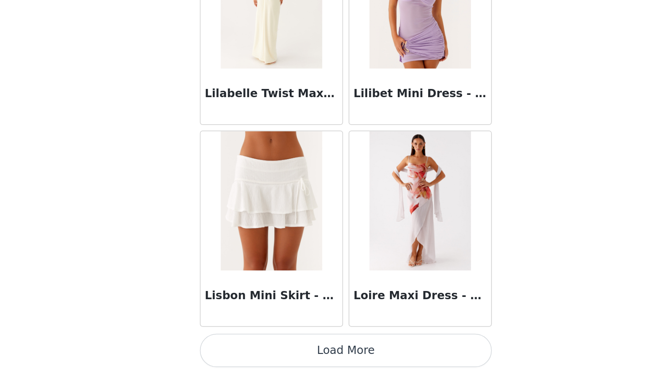
click at [232, 347] on button "Load More" at bounding box center [327, 358] width 191 height 22
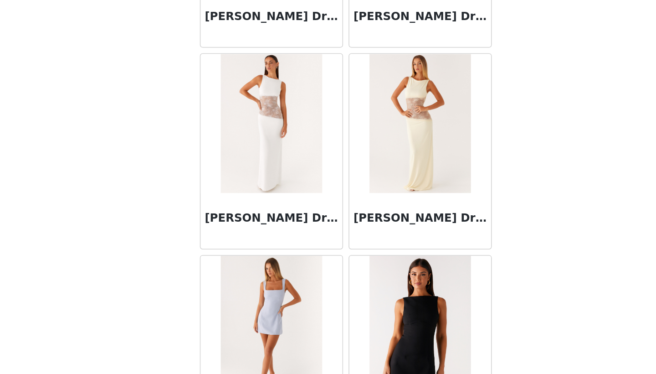
scroll to position [35381, 0]
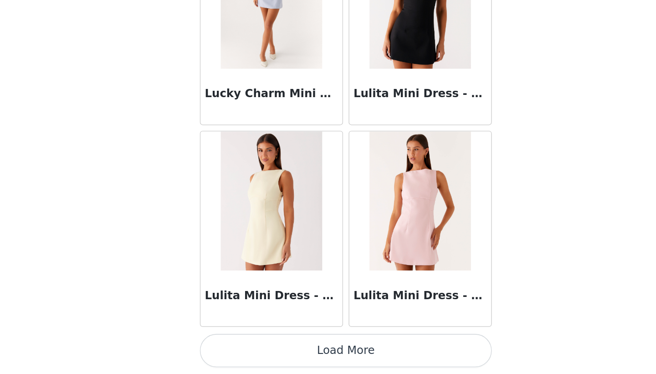
click at [232, 347] on button "Load More" at bounding box center [327, 358] width 191 height 22
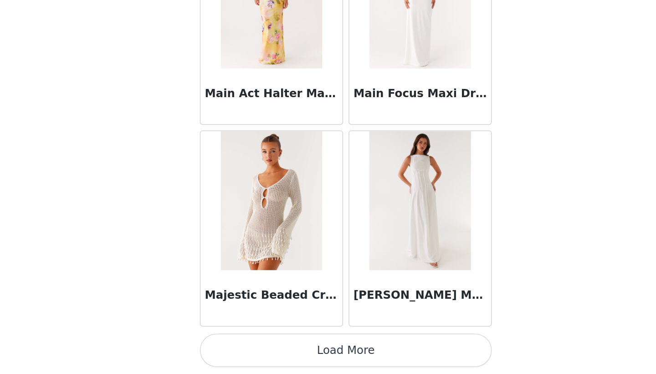
scroll to position [104, 0]
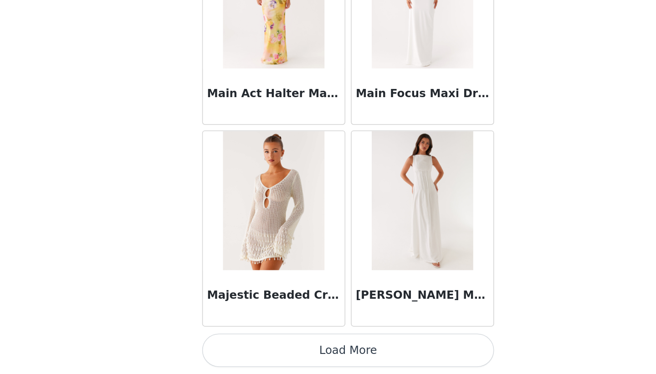
click at [233, 347] on button "Load More" at bounding box center [327, 358] width 191 height 22
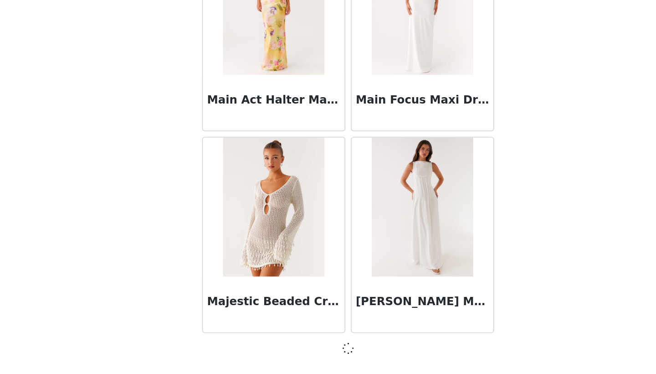
scroll to position [36698, 0]
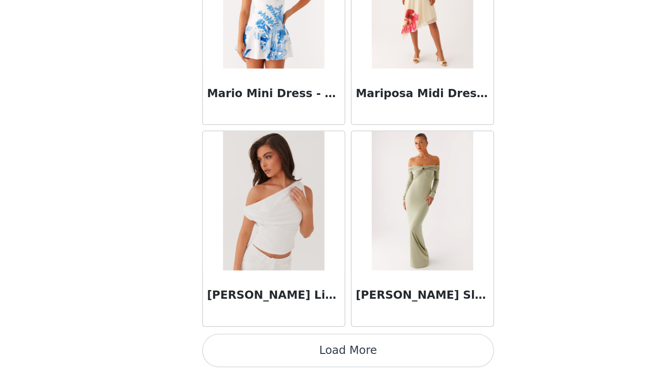
click at [247, 347] on button "Load More" at bounding box center [327, 358] width 191 height 22
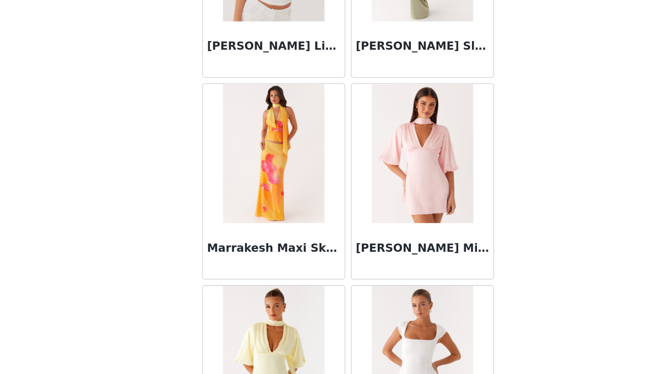
scroll to position [38198, 0]
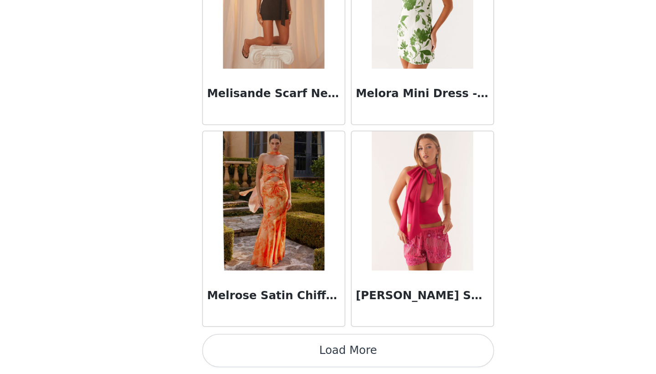
click at [242, 347] on button "Load More" at bounding box center [327, 358] width 191 height 22
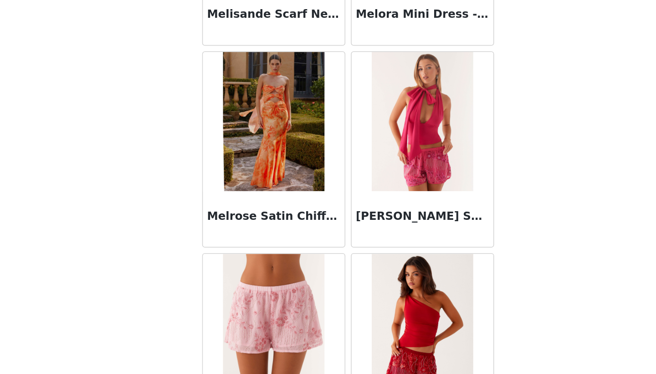
scroll to position [39515, 0]
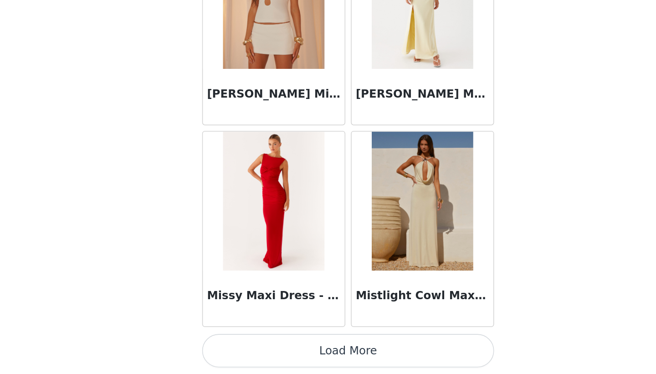
click at [242, 347] on button "Load More" at bounding box center [327, 358] width 191 height 22
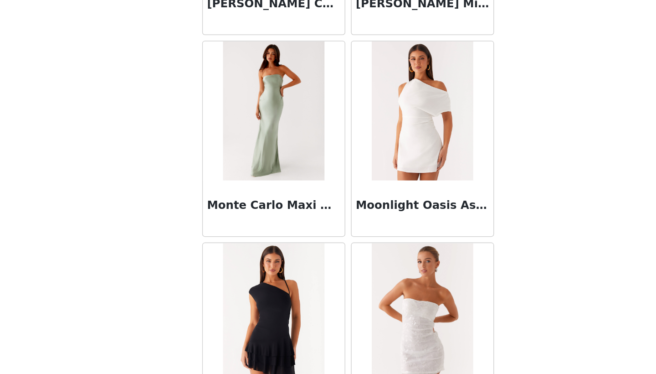
scroll to position [41265, 0]
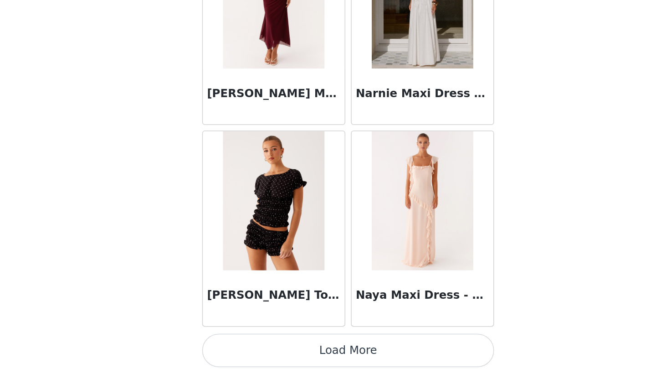
click at [237, 347] on button "Load More" at bounding box center [327, 358] width 191 height 22
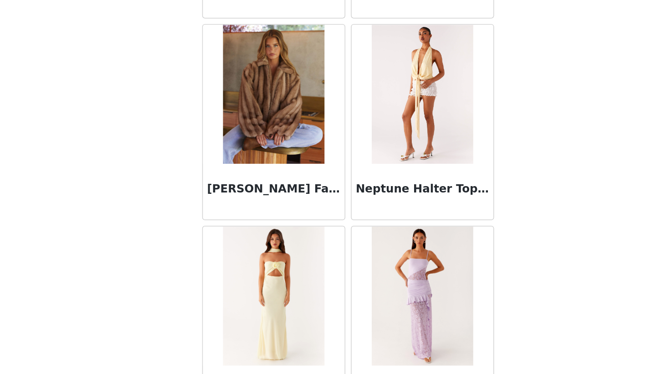
scroll to position [42190, 0]
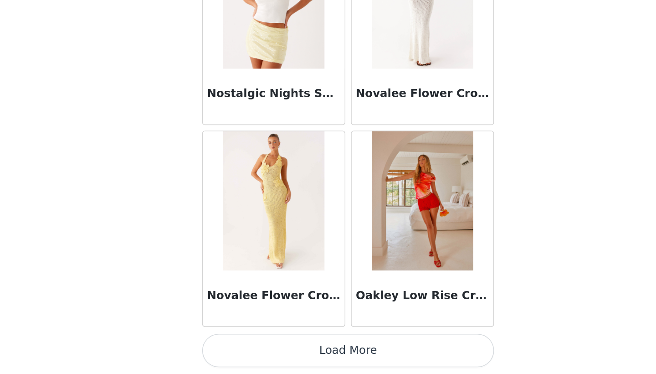
click at [244, 347] on button "Load More" at bounding box center [327, 358] width 191 height 22
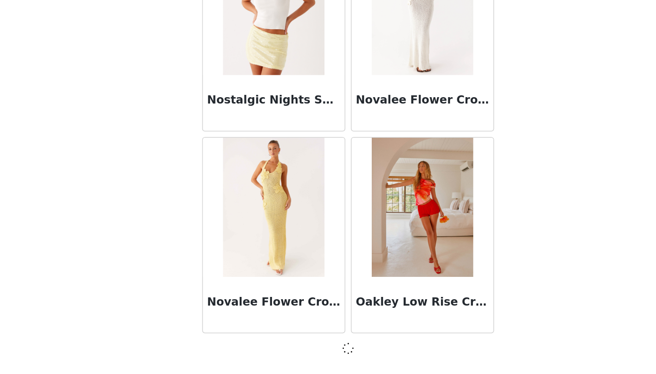
scroll to position [43306, 0]
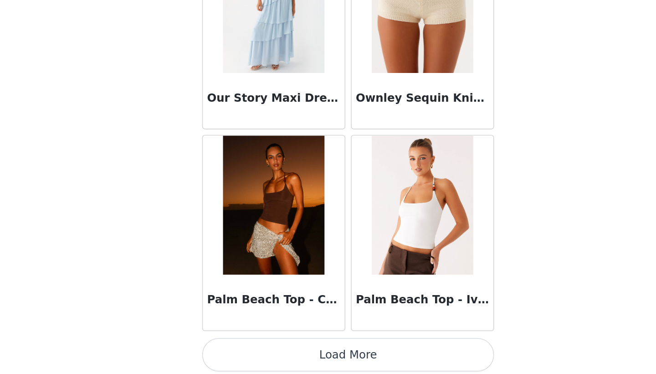
click at [243, 350] on button "Load More" at bounding box center [327, 361] width 191 height 22
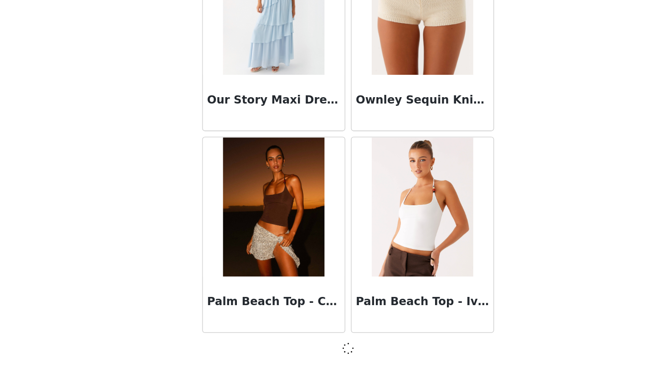
scroll to position [44628, 0]
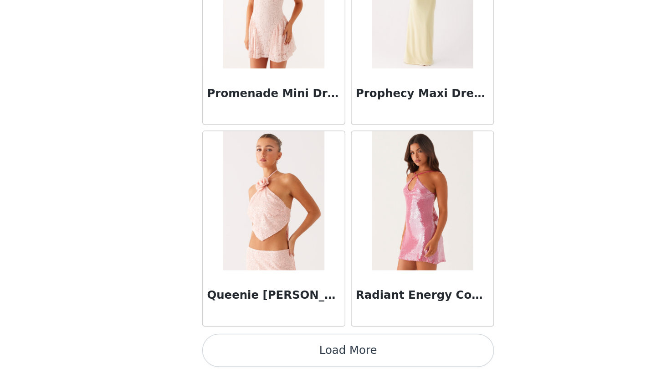
click at [233, 347] on button "Load More" at bounding box center [327, 358] width 191 height 22
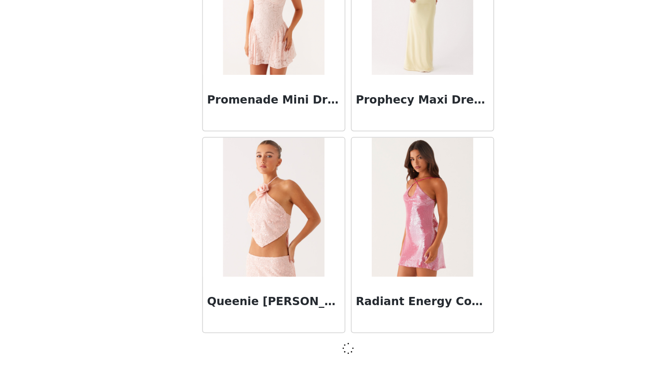
scroll to position [45949, 0]
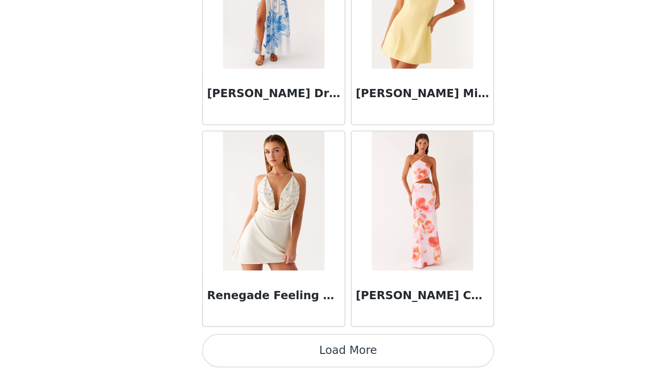
click at [232, 347] on button "Load More" at bounding box center [327, 358] width 191 height 22
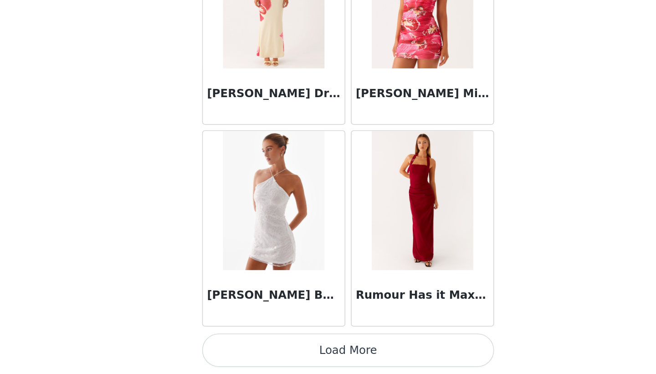
scroll to position [104, 0]
click at [232, 347] on button "Load More" at bounding box center [327, 358] width 191 height 22
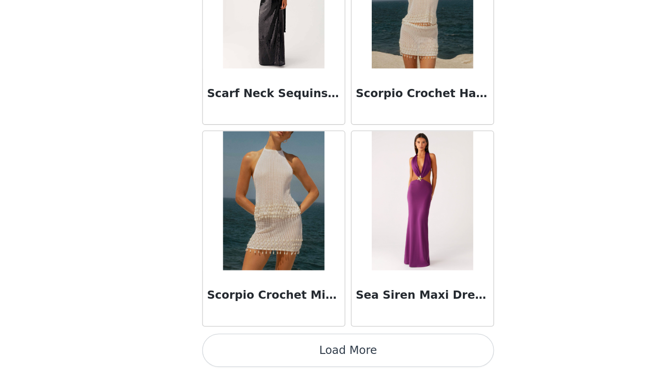
click at [232, 347] on button "Load More" at bounding box center [327, 358] width 191 height 22
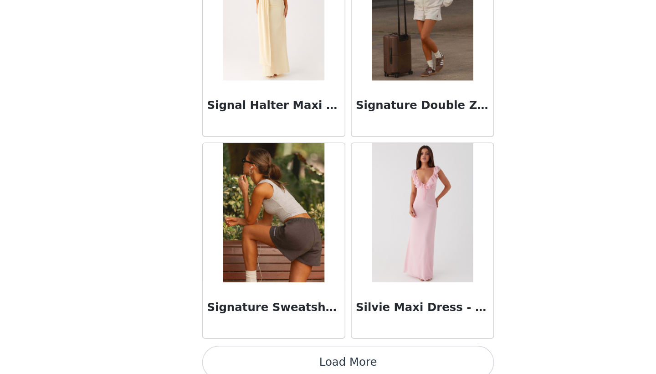
scroll to position [51232, 0]
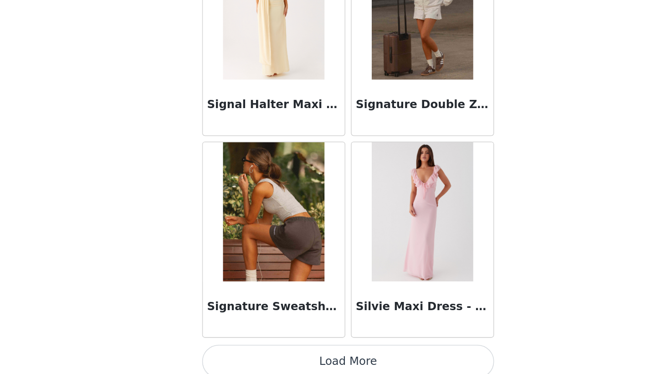
click at [232, 355] on button "Load More" at bounding box center [327, 366] width 191 height 22
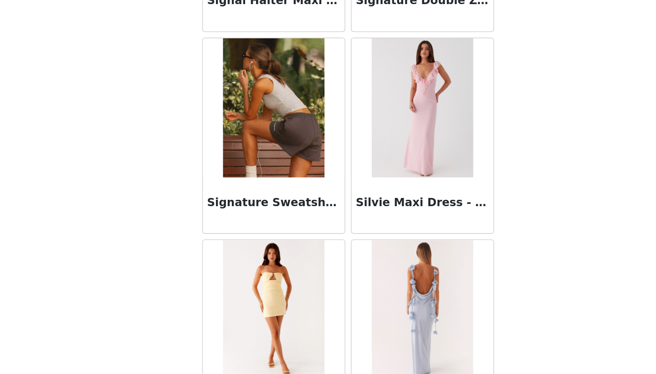
scroll to position [51362, 0]
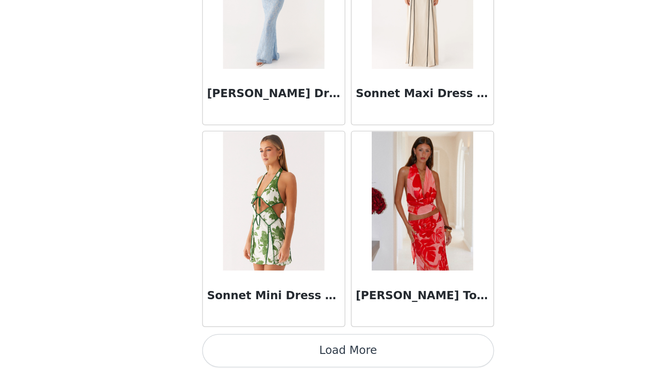
click at [232, 347] on button "Load More" at bounding box center [327, 358] width 191 height 22
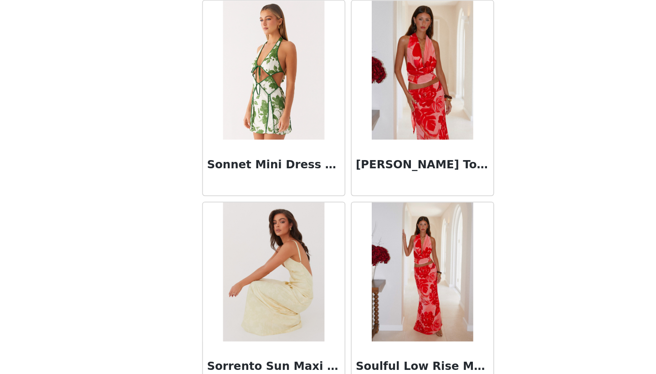
scroll to position [52703, 0]
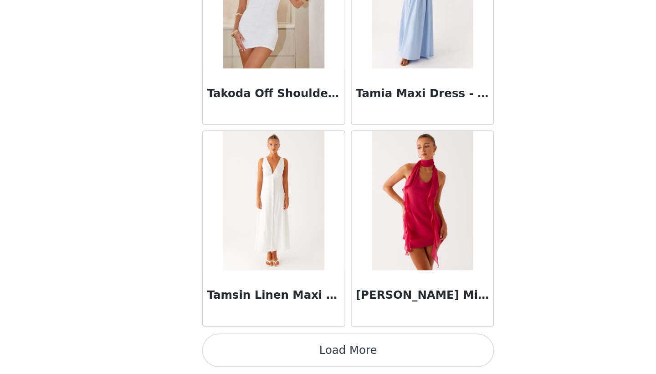
click at [232, 347] on button "Load More" at bounding box center [327, 358] width 191 height 22
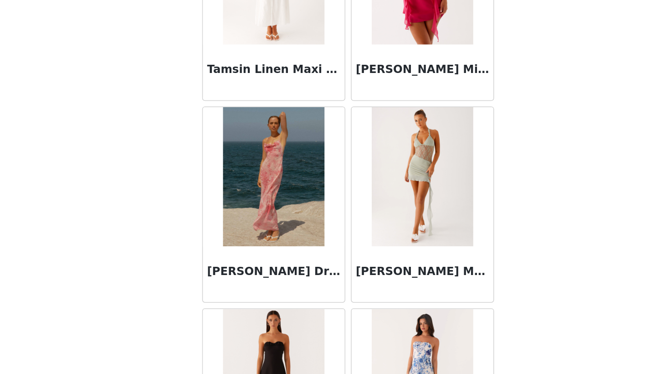
scroll to position [54171, 0]
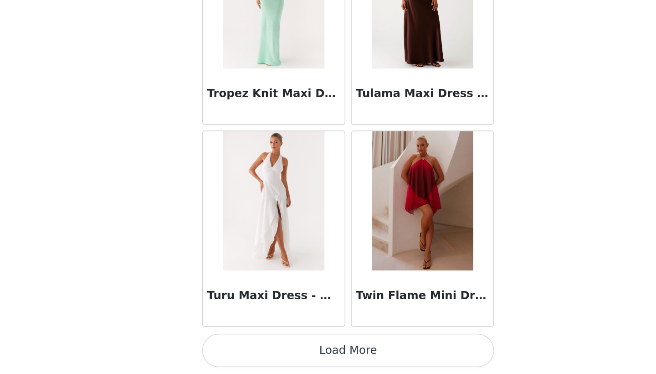
click at [232, 347] on button "Load More" at bounding box center [327, 358] width 191 height 22
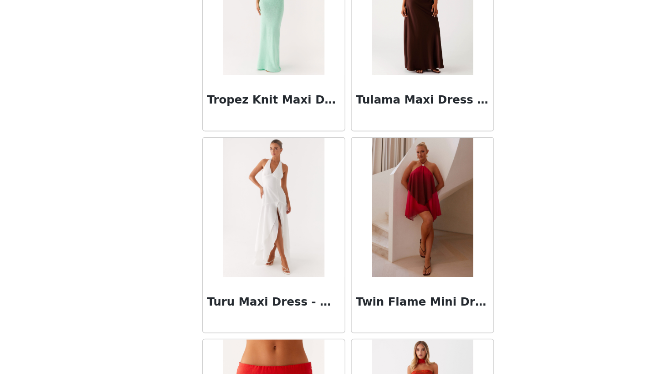
scroll to position [55321, 0]
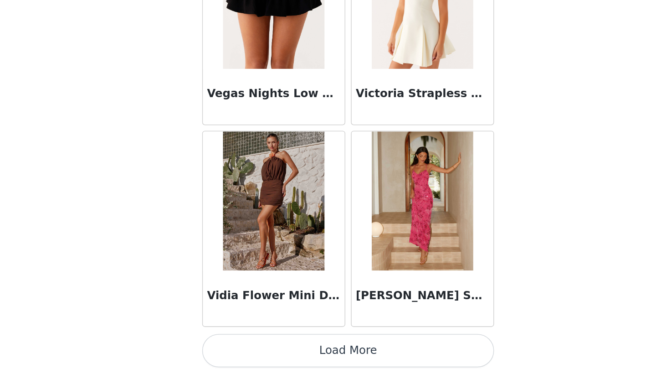
click at [235, 347] on button "Load More" at bounding box center [327, 358] width 191 height 22
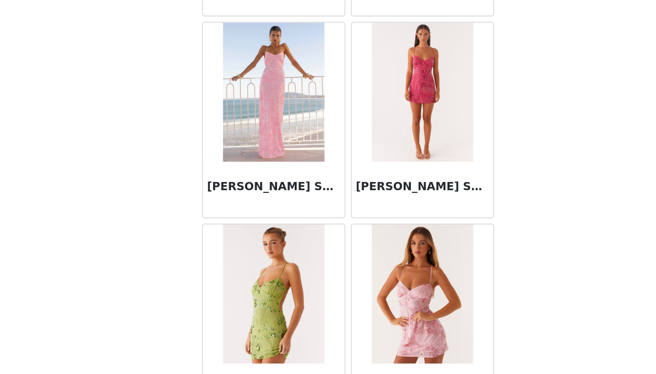
scroll to position [56732, 0]
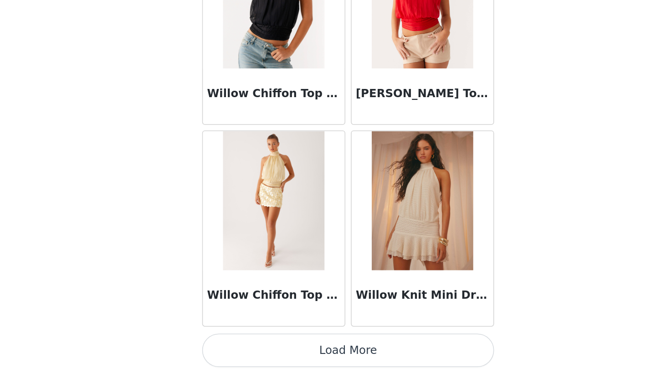
click at [235, 347] on button "Load More" at bounding box center [327, 358] width 191 height 22
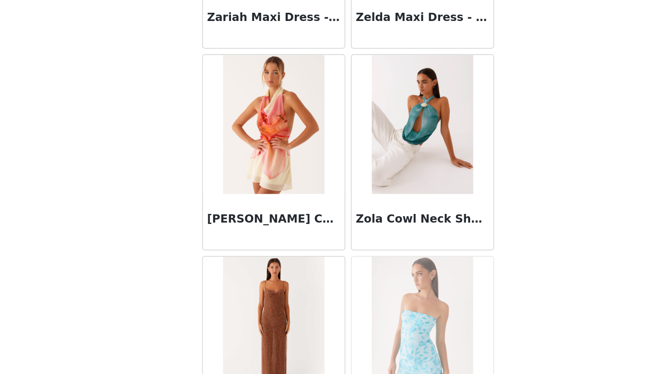
scroll to position [59161, 0]
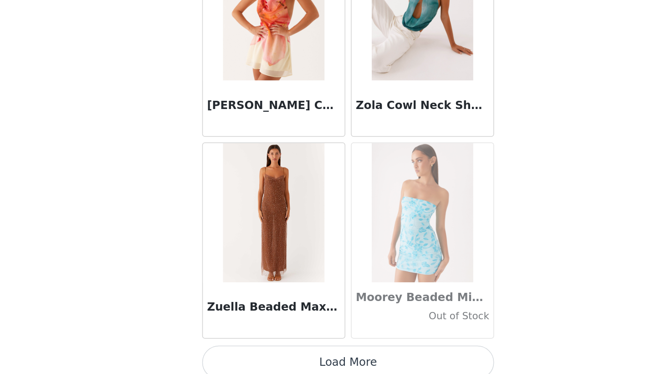
click at [233, 355] on button "Load More" at bounding box center [327, 366] width 191 height 22
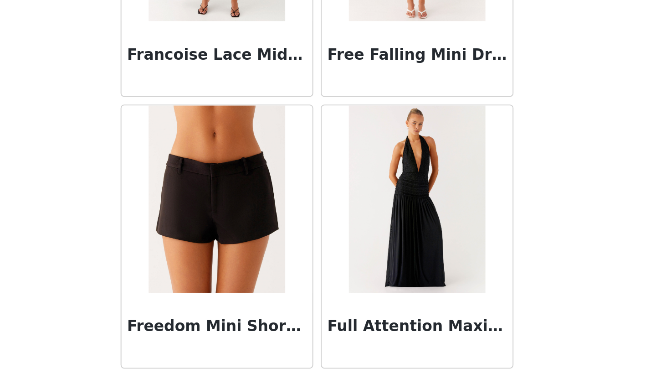
scroll to position [22562, 0]
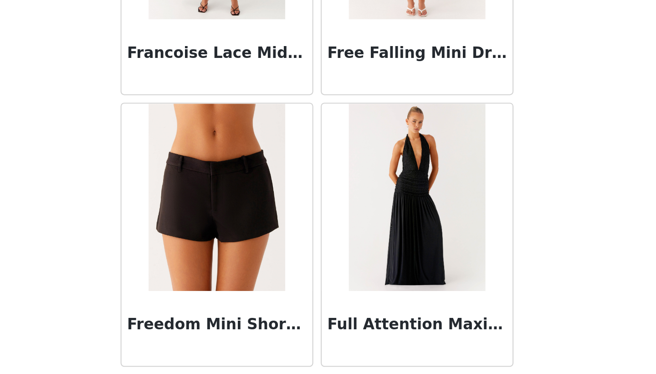
click at [246, 215] on img at bounding box center [279, 260] width 66 height 91
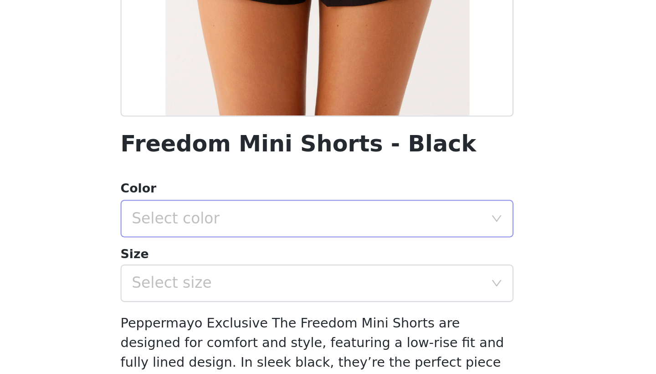
scroll to position [87, 0]
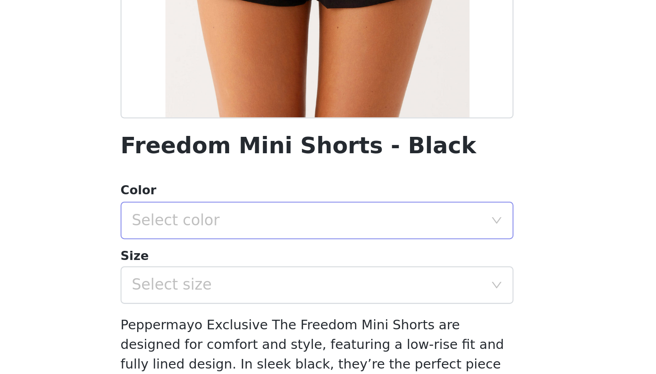
click at [238, 209] on div "Select color" at bounding box center [323, 213] width 170 height 9
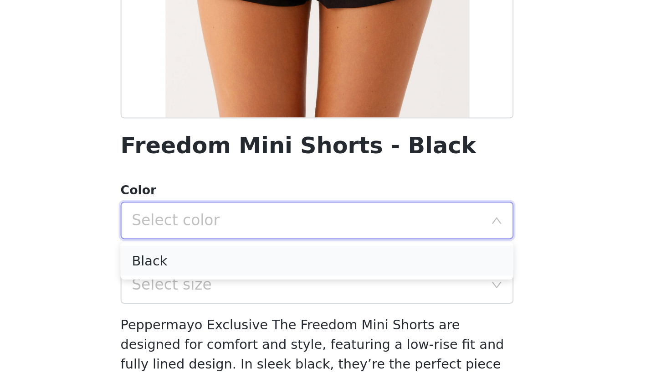
click at [232, 226] on li "Black" at bounding box center [327, 233] width 191 height 15
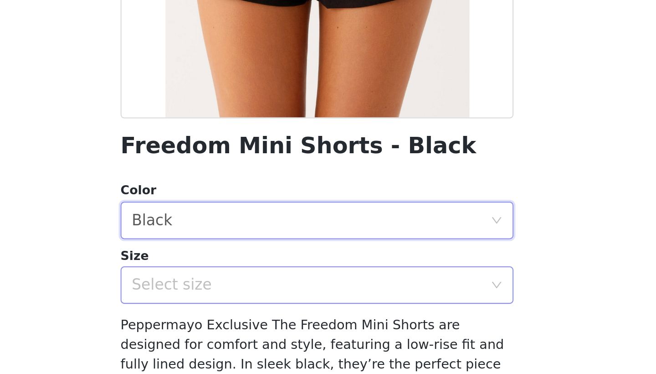
click at [238, 240] on div "Select size" at bounding box center [323, 244] width 170 height 9
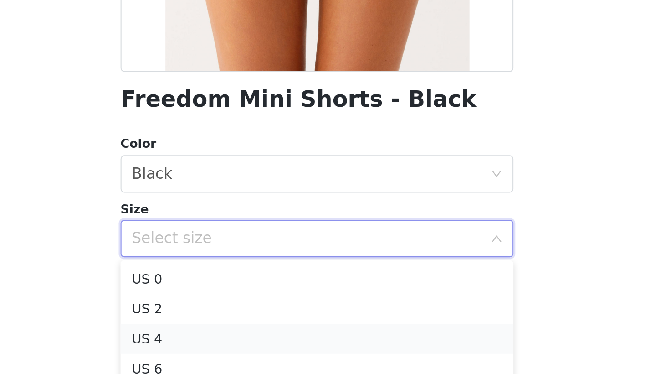
click at [232, 286] on li "US 4" at bounding box center [327, 293] width 191 height 15
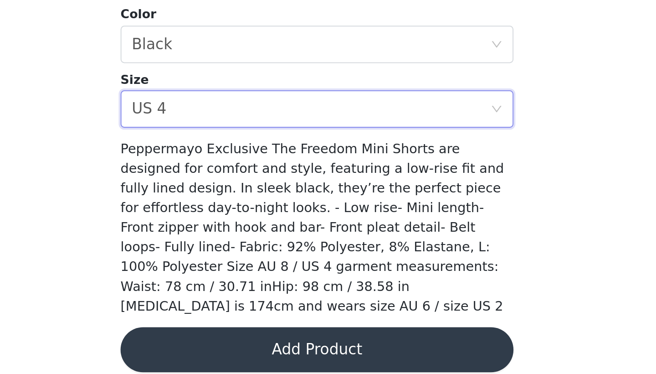
scroll to position [104, 0]
click at [232, 351] on button "Add Product" at bounding box center [327, 362] width 191 height 22
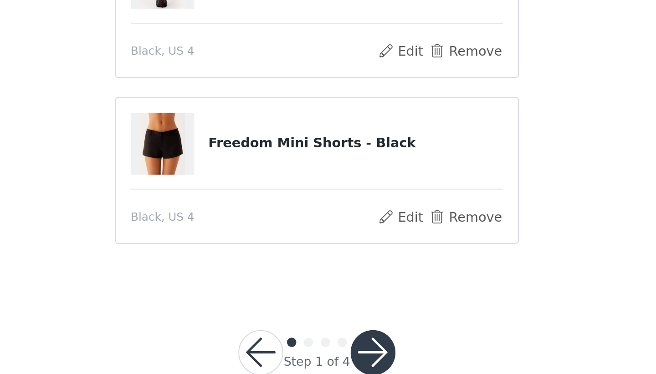
click at [345, 352] on button "button" at bounding box center [356, 363] width 22 height 22
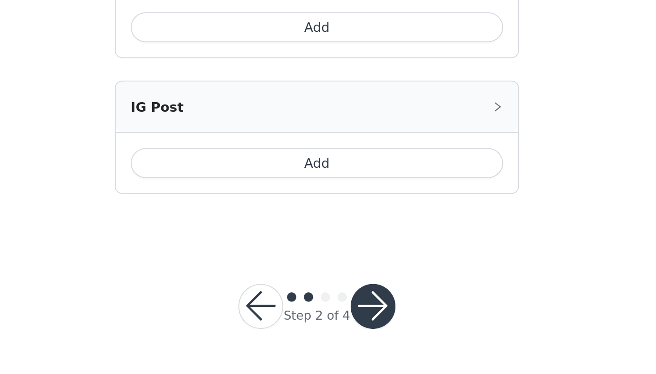
scroll to position [512, 0]
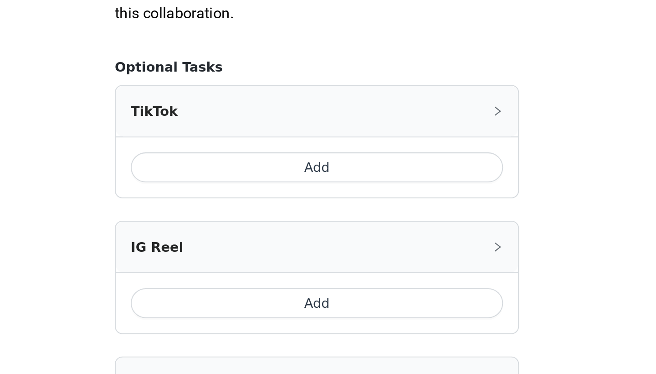
click at [237, 134] on button "Add" at bounding box center [327, 141] width 181 height 15
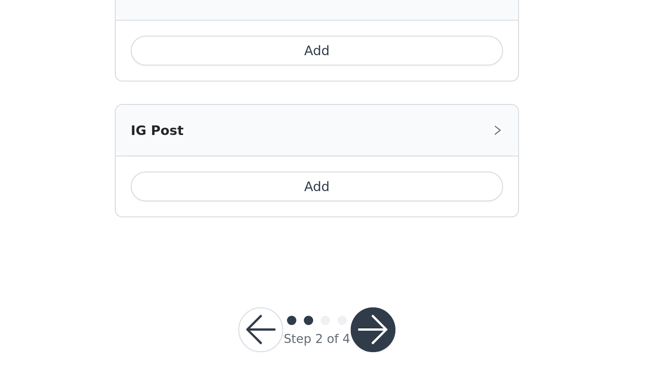
scroll to position [674, 0]
click at [345, 341] on button "button" at bounding box center [356, 352] width 22 height 22
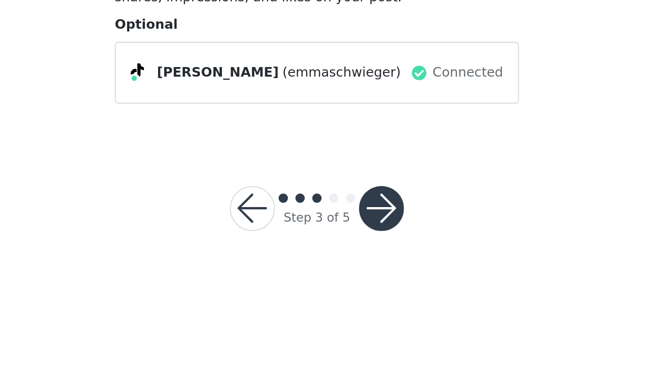
click at [349, 220] on button "button" at bounding box center [360, 231] width 22 height 22
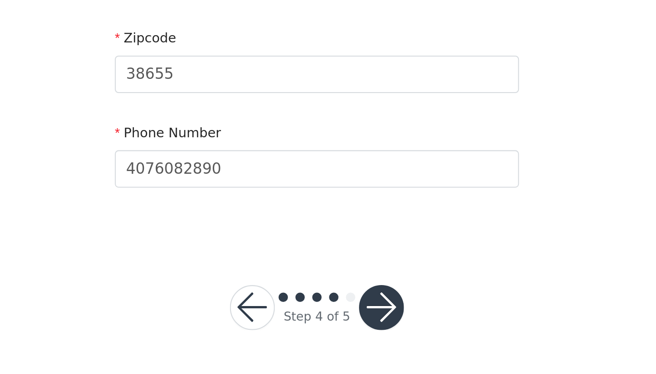
scroll to position [247, 0]
click at [349, 330] on button "button" at bounding box center [360, 341] width 22 height 22
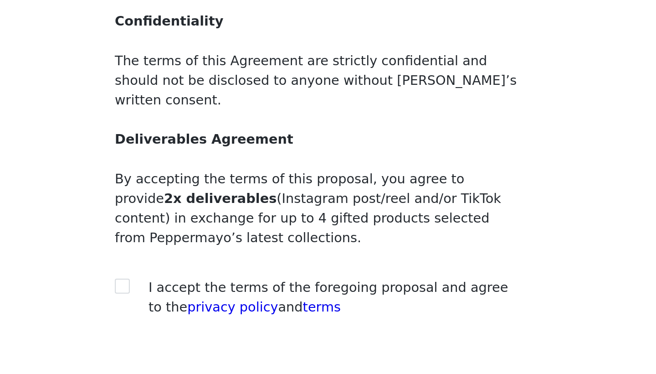
scroll to position [8, 0]
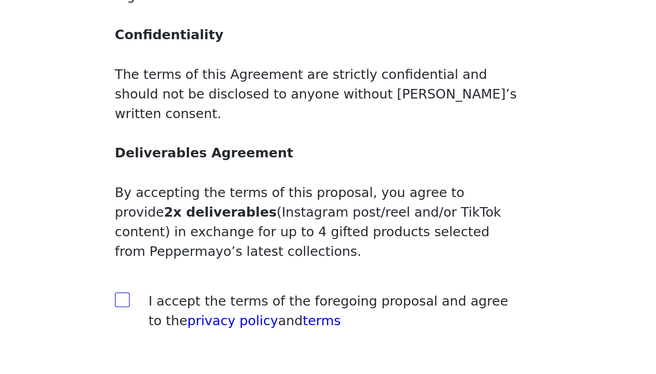
click at [230, 323] on input "checkbox" at bounding box center [233, 326] width 6 height 6
checkbox input "true"
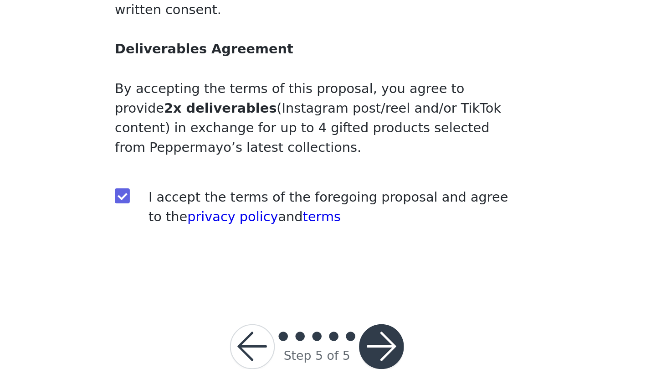
scroll to position [47, 0]
click at [349, 350] on button "button" at bounding box center [360, 361] width 22 height 22
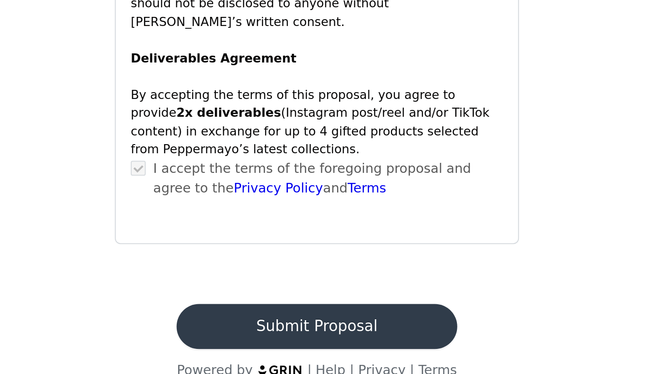
click at [260, 340] on button "Submit Proposal" at bounding box center [328, 351] width 136 height 22
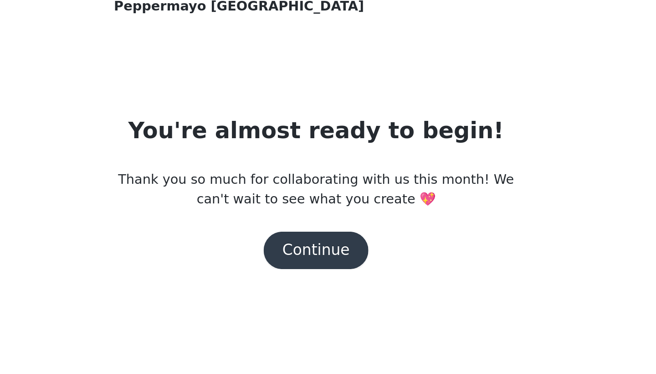
click at [303, 152] on button "Continue" at bounding box center [328, 161] width 51 height 18
